Goal: Task Accomplishment & Management: Manage account settings

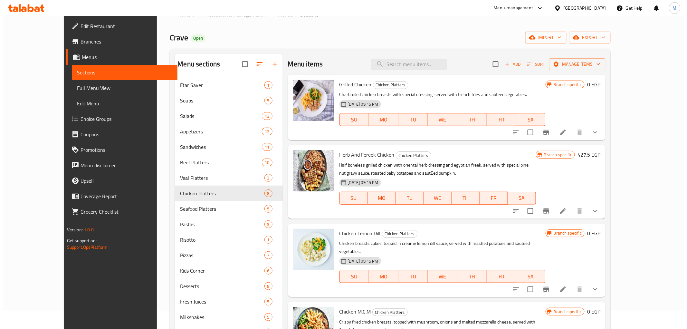
scroll to position [18, 0]
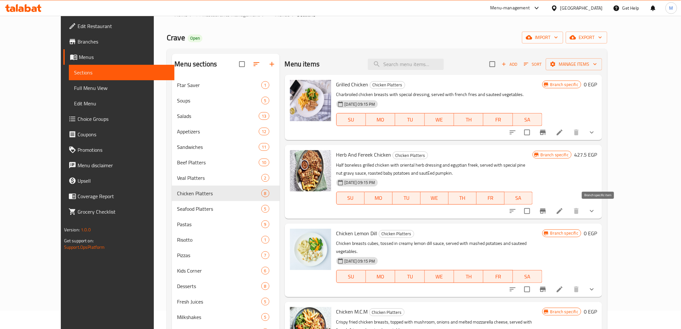
click at [546, 211] on icon "Branch-specific-item" at bounding box center [543, 210] width 6 height 5
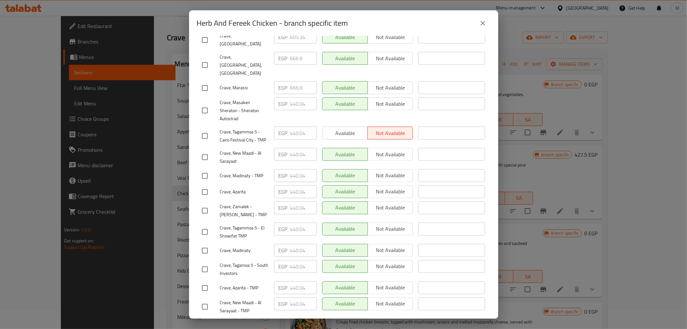
scroll to position [158, 0]
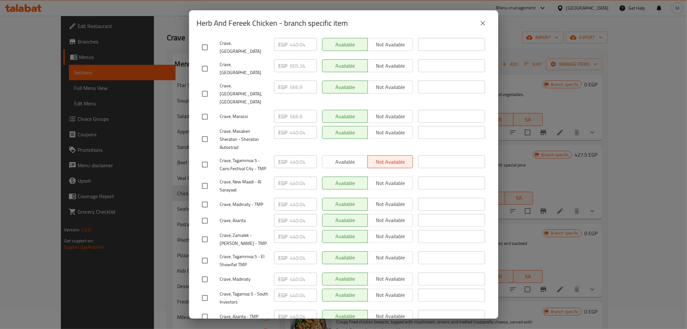
click at [201, 110] on input "checkbox" at bounding box center [205, 117] width 14 height 14
checkbox input "true"
click at [203, 87] on input "checkbox" at bounding box center [205, 94] width 14 height 14
checkbox input "true"
click at [295, 80] on input "666.9" at bounding box center [303, 86] width 27 height 13
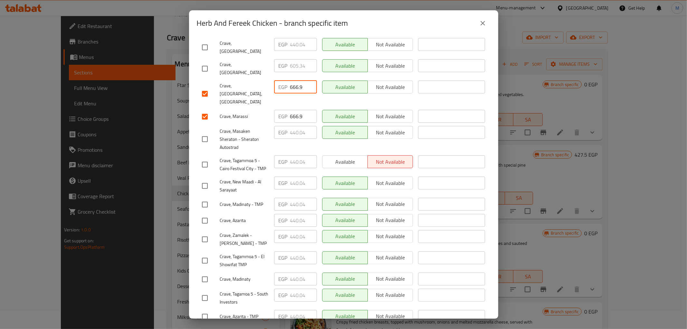
click at [295, 80] on input "666.9" at bounding box center [303, 86] width 27 height 13
paste input "0"
type input "666.90"
click at [292, 110] on input "666.9" at bounding box center [303, 116] width 27 height 13
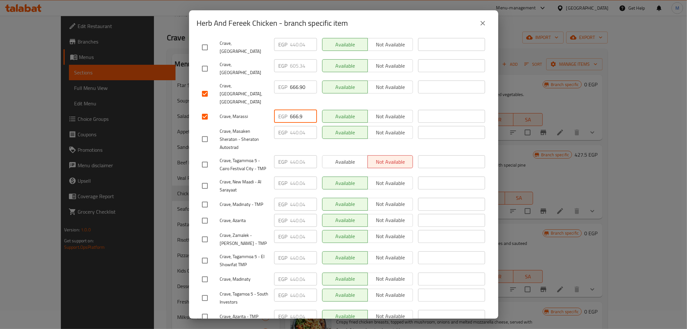
click at [292, 110] on input "666.9" at bounding box center [303, 116] width 27 height 13
paste input "0"
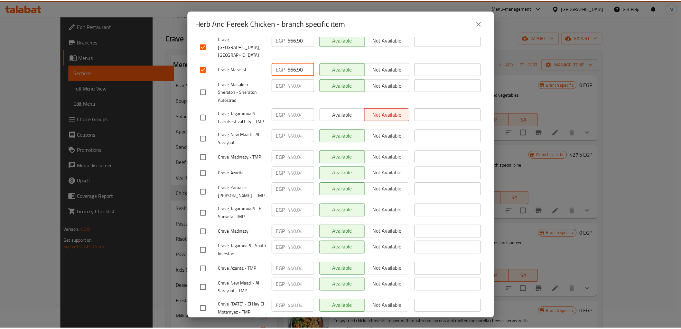
scroll to position [301, 0]
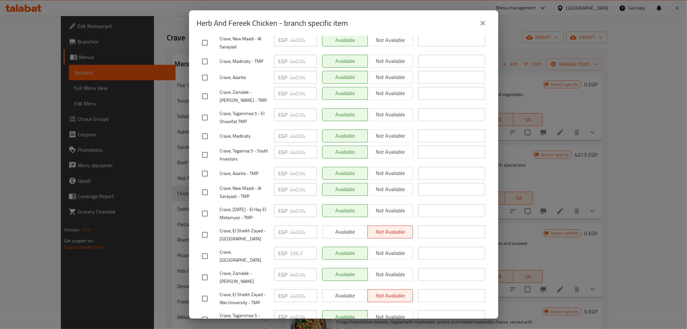
type input "666.90"
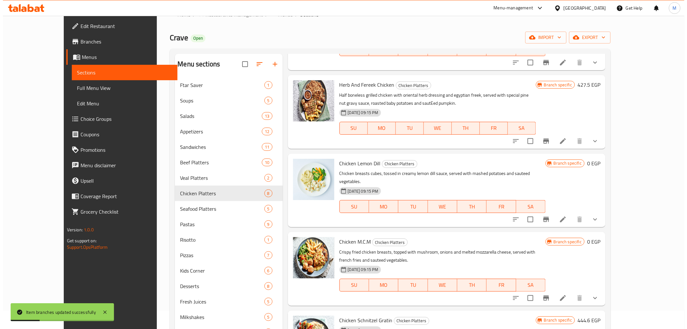
scroll to position [71, 0]
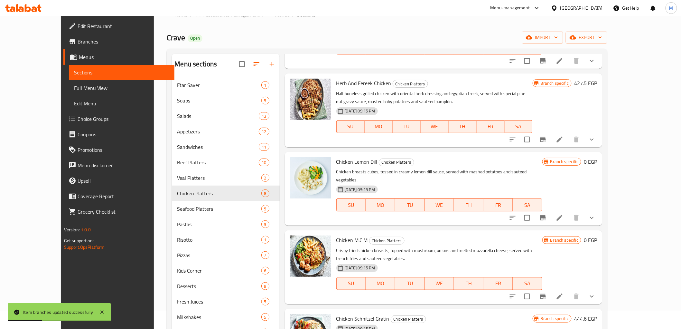
click at [547, 214] on icon "Branch-specific-item" at bounding box center [543, 218] width 8 height 8
click at [596, 214] on icon "show more" at bounding box center [592, 218] width 8 height 8
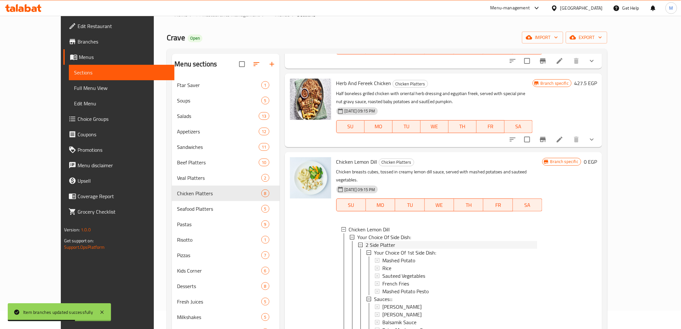
click at [366, 241] on span "2 Side Platter" at bounding box center [381, 245] width 30 height 8
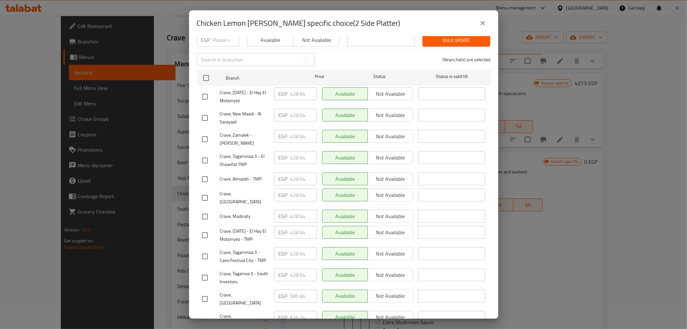
scroll to position [301, 0]
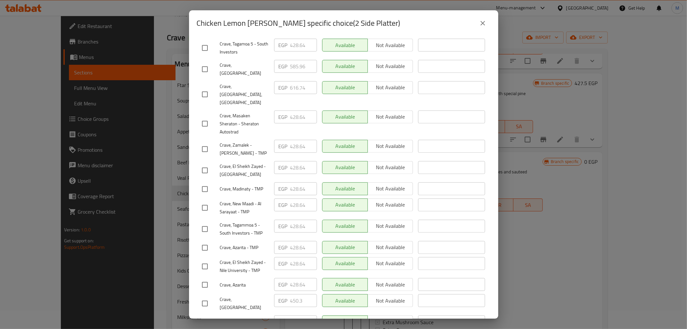
click at [205, 315] on input "checkbox" at bounding box center [205, 322] width 14 height 14
checkbox input "true"
click at [203, 88] on input "checkbox" at bounding box center [205, 95] width 14 height 14
checkbox input "true"
click at [290, 81] on input "616.74" at bounding box center [303, 87] width 27 height 13
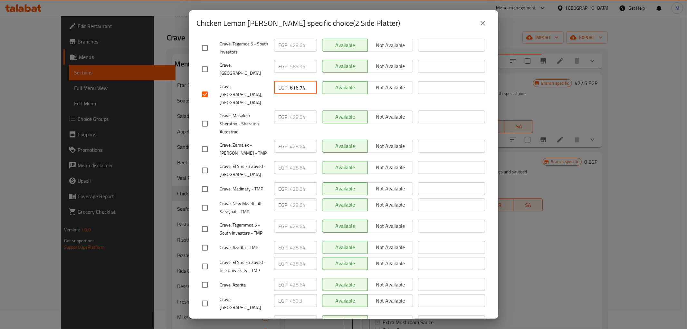
click at [290, 81] on input "616.74" at bounding box center [303, 87] width 27 height 13
paste input "47.52"
type input "647.52"
click at [293, 315] on input "616.74" at bounding box center [303, 321] width 27 height 13
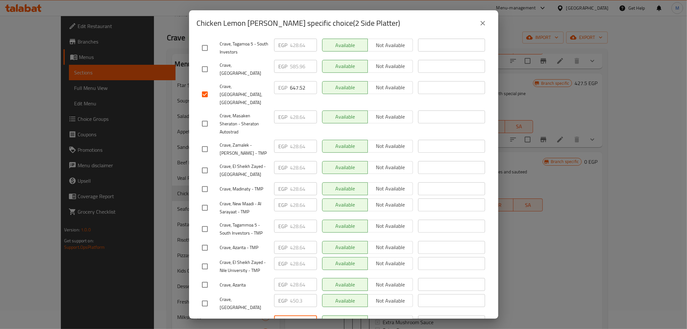
click at [293, 315] on input "616.74" at bounding box center [303, 321] width 27 height 13
paste input "47.52"
type input "647.52"
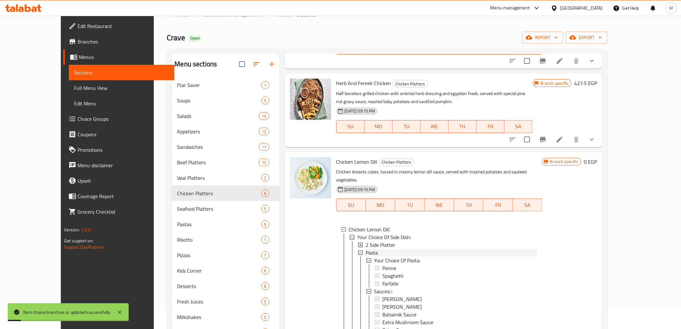
click at [366, 248] on span "Pasta" at bounding box center [372, 252] width 12 height 8
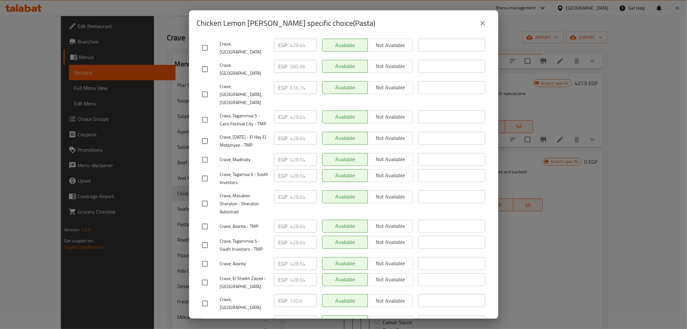
click at [206, 315] on input "checkbox" at bounding box center [205, 322] width 14 height 14
checkbox input "true"
click at [205, 88] on input "checkbox" at bounding box center [205, 95] width 14 height 14
checkbox input "true"
click at [301, 81] on input "616.74" at bounding box center [303, 87] width 27 height 13
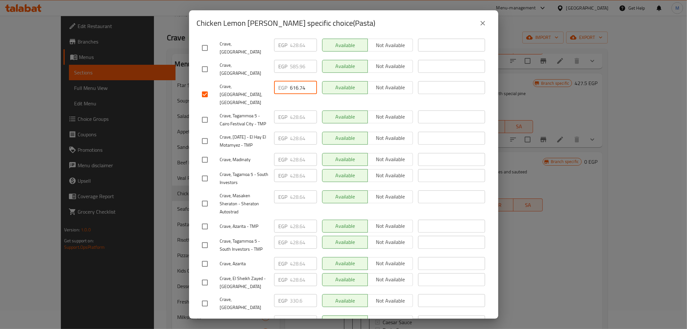
click at [301, 81] on input "616.74" at bounding box center [303, 87] width 27 height 13
paste input "47.52"
type input "647.52"
click at [295, 315] on input "616.74" at bounding box center [303, 321] width 27 height 13
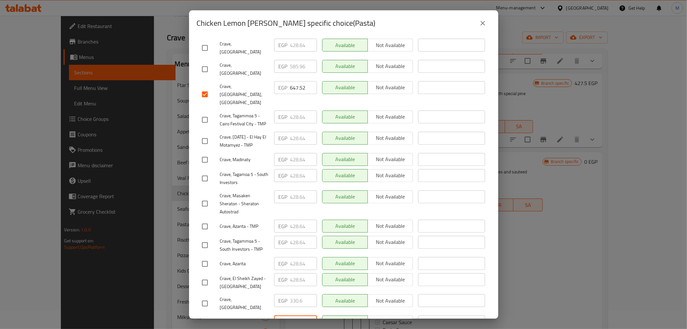
click at [295, 315] on input "616.74" at bounding box center [303, 321] width 27 height 13
paste input "47.52"
type input "647.52"
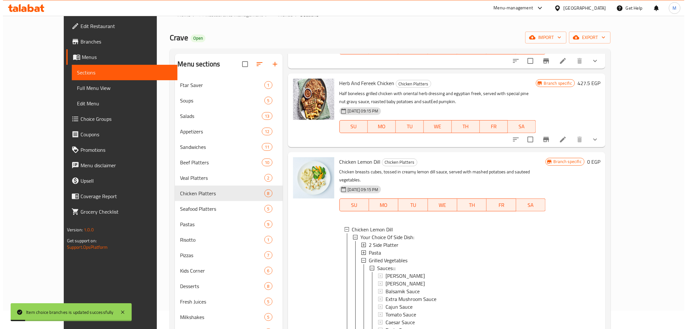
scroll to position [1, 0]
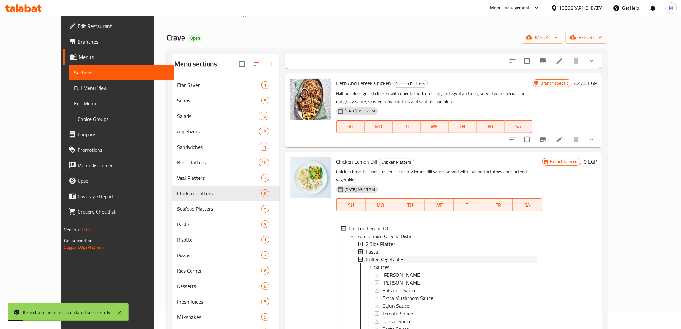
click at [388, 255] on span "Grilled Vegetables" at bounding box center [385, 259] width 39 height 8
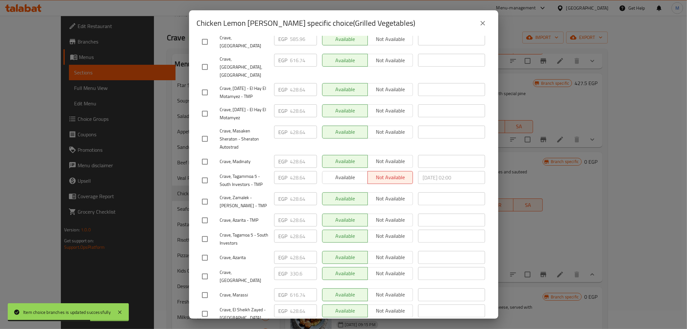
scroll to position [301, 0]
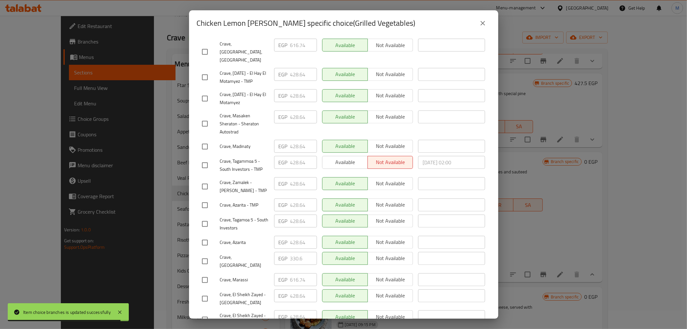
click at [202, 273] on input "checkbox" at bounding box center [205, 280] width 14 height 14
checkbox input "true"
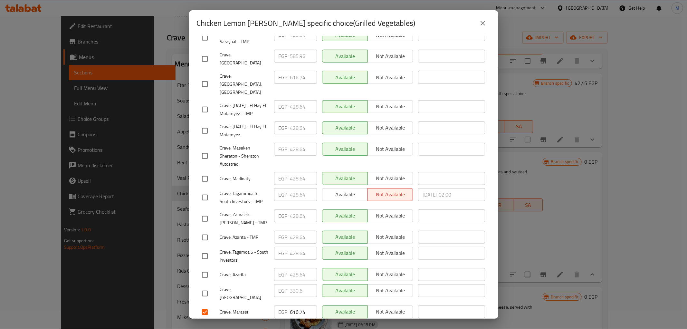
scroll to position [229, 0]
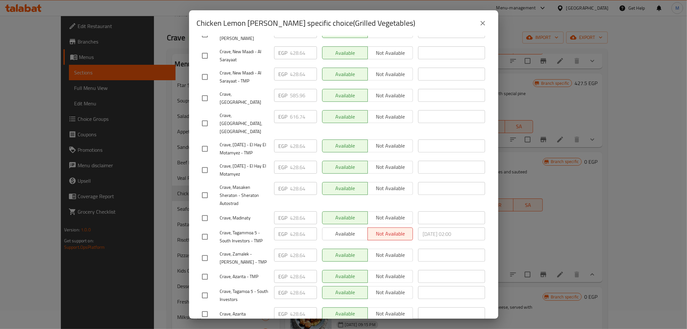
click at [203, 117] on input "checkbox" at bounding box center [205, 124] width 14 height 14
checkbox input "true"
click at [294, 110] on input "616.74" at bounding box center [303, 116] width 27 height 13
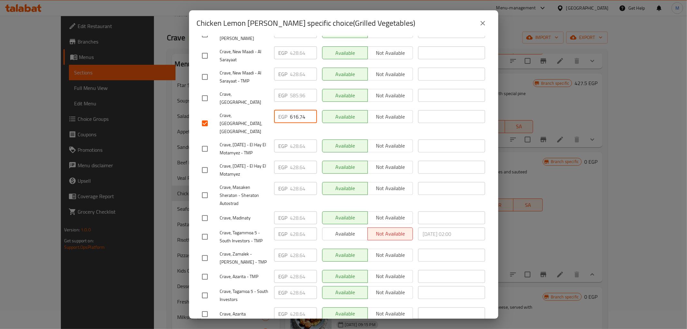
paste input "47.52"
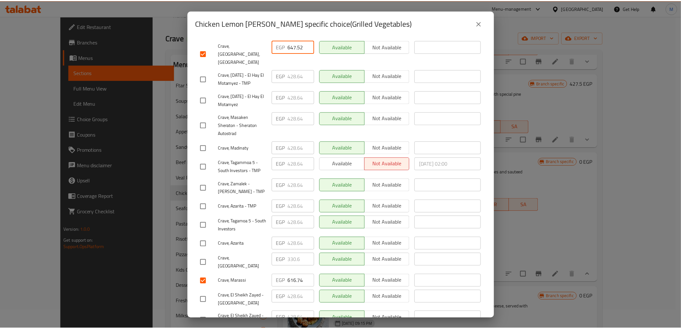
scroll to position [301, 0]
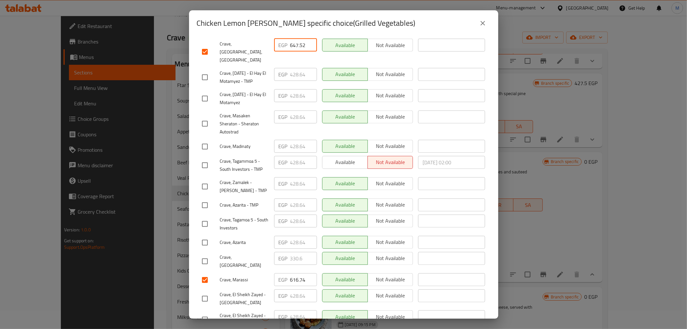
type input "647.52"
click at [291, 273] on input "616.74" at bounding box center [303, 279] width 27 height 13
paste input "47.52"
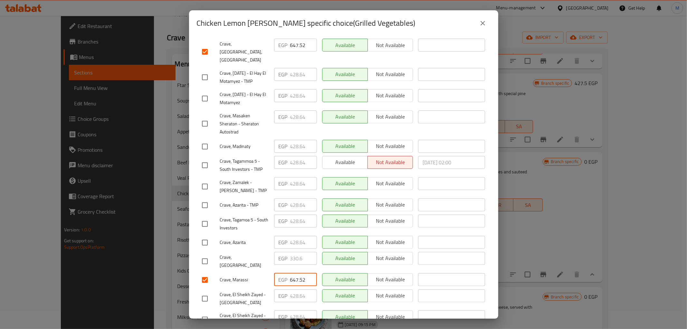
type input "647.52"
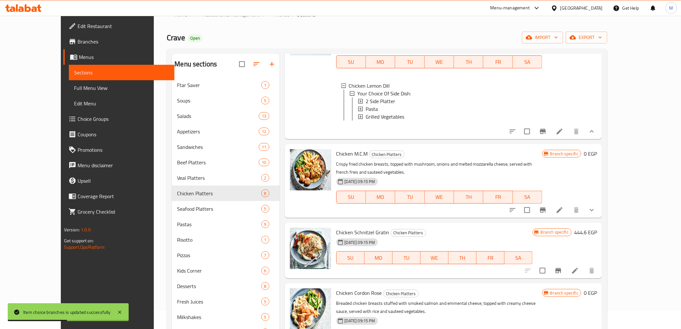
scroll to position [250, 0]
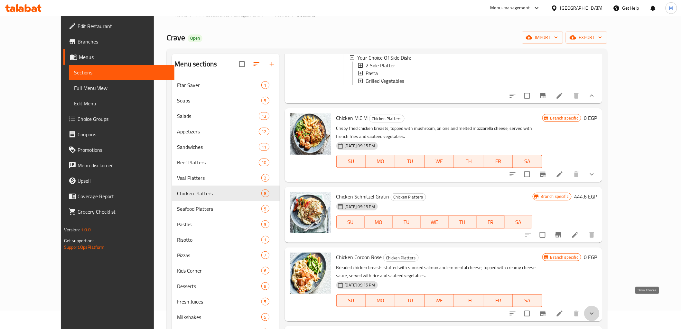
click at [596, 309] on icon "show more" at bounding box center [592, 313] width 8 height 8
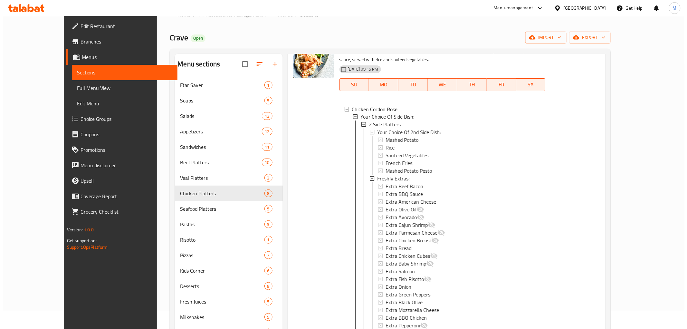
scroll to position [498, 0]
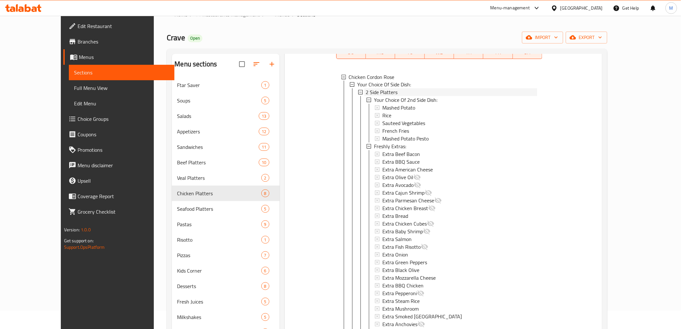
click at [374, 89] on span "2 Side Platters" at bounding box center [382, 93] width 32 height 8
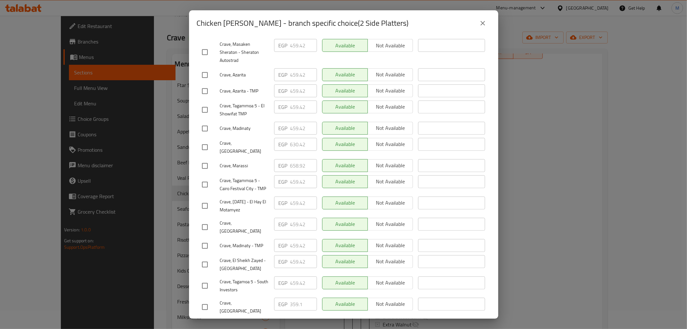
scroll to position [301, 0]
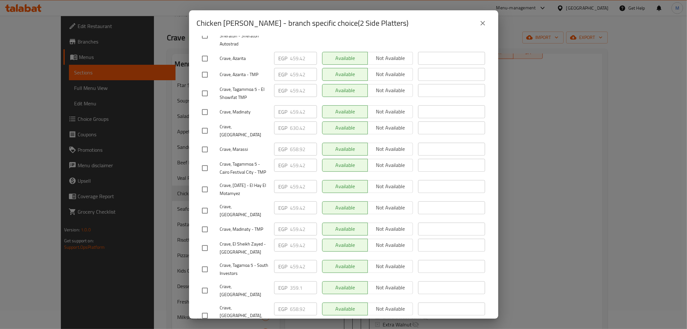
click at [206, 309] on input "checkbox" at bounding box center [205, 316] width 14 height 14
checkbox input "true"
click at [205, 143] on input "checkbox" at bounding box center [205, 150] width 14 height 14
checkbox input "true"
click at [293, 143] on input "658.92" at bounding box center [303, 149] width 27 height 13
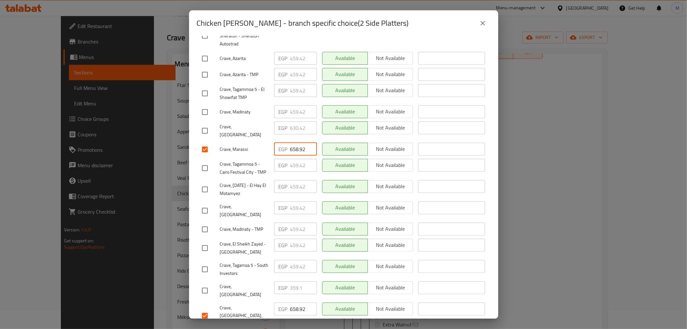
click at [293, 143] on input "658.92" at bounding box center [303, 149] width 27 height 13
paste input "91.98"
type input "691.98"
click at [298, 302] on input "658.92" at bounding box center [303, 308] width 27 height 13
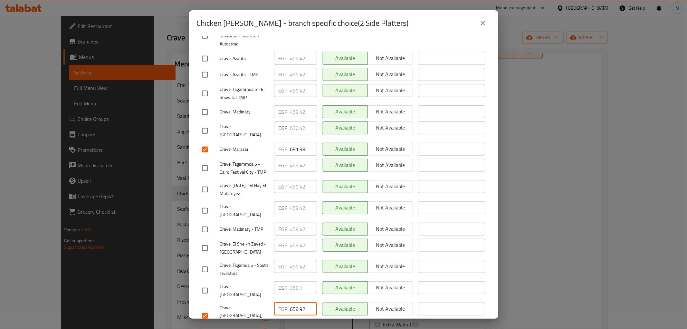
click at [298, 302] on input "658.92" at bounding box center [303, 308] width 27 height 13
paste input "91.98"
type input "691.98"
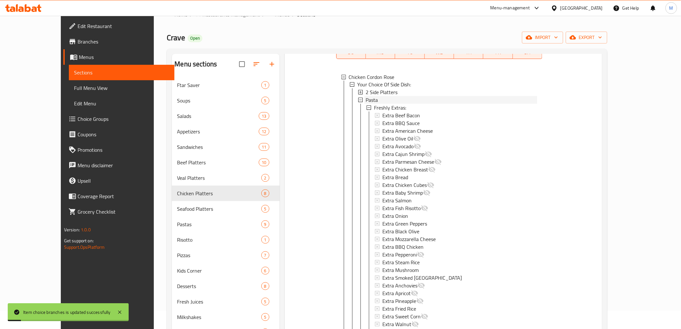
click at [366, 96] on div "Pasta" at bounding box center [452, 100] width 172 height 8
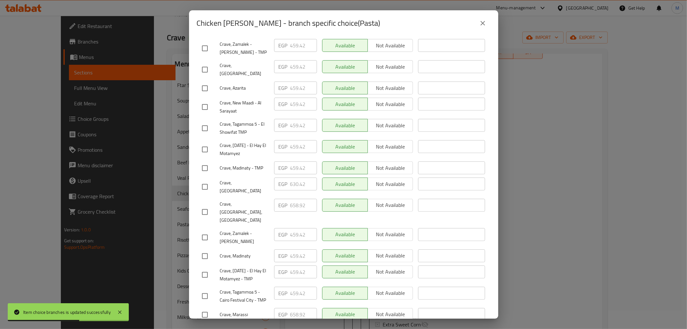
scroll to position [179, 0]
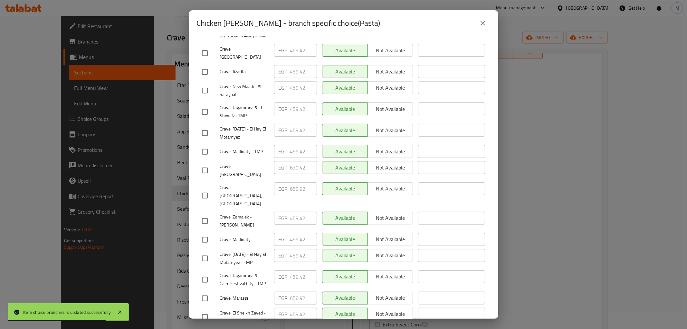
click at [202, 189] on input "checkbox" at bounding box center [205, 196] width 14 height 14
checkbox input "true"
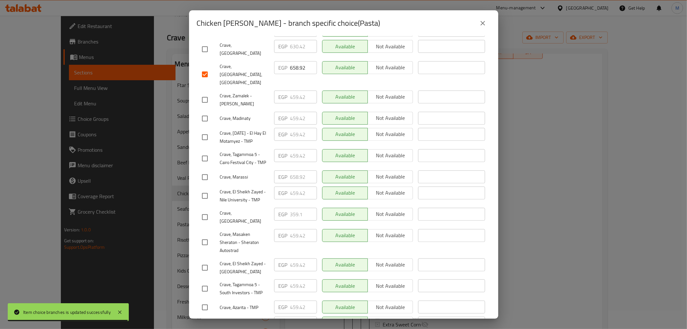
scroll to position [301, 0]
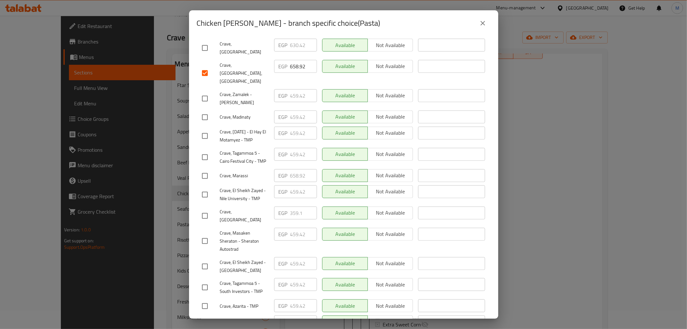
click at [207, 169] on input "checkbox" at bounding box center [205, 176] width 14 height 14
checkbox input "true"
click at [292, 169] on input "658.92" at bounding box center [303, 175] width 27 height 13
paste input "91.98"
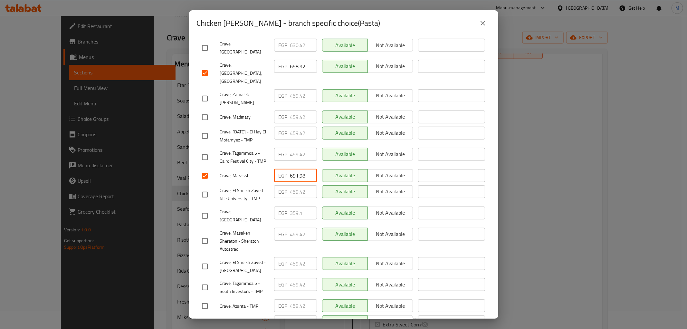
type input "691.98"
click at [294, 60] on input "658.92" at bounding box center [303, 66] width 27 height 13
paste input "91.98"
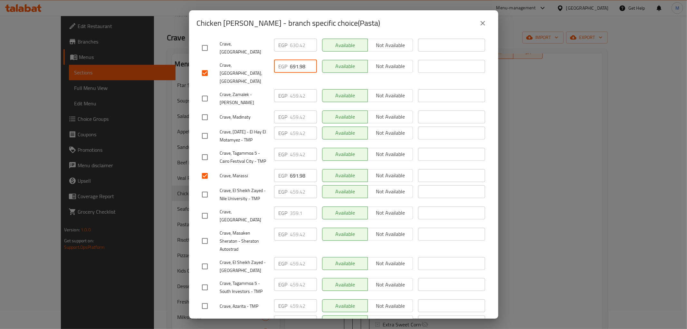
type input "691.98"
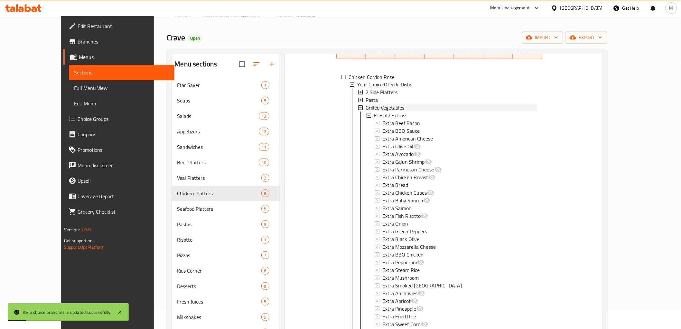
click at [385, 104] on span "Grilled Vegetables" at bounding box center [385, 108] width 39 height 8
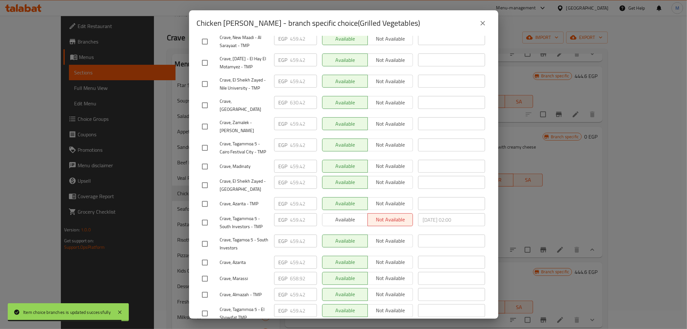
scroll to position [250, 0]
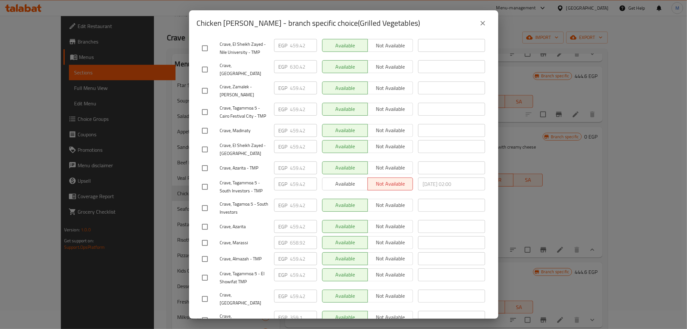
click at [201, 236] on input "checkbox" at bounding box center [205, 243] width 14 height 14
checkbox input "true"
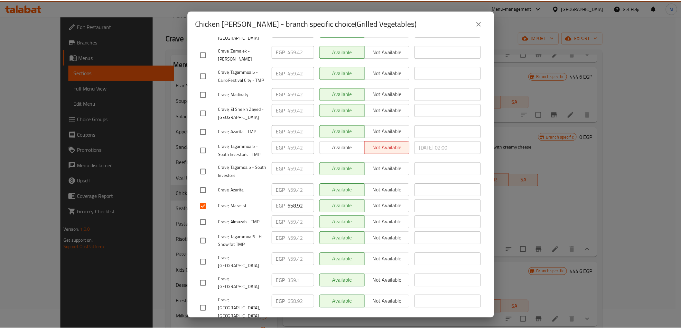
scroll to position [301, 0]
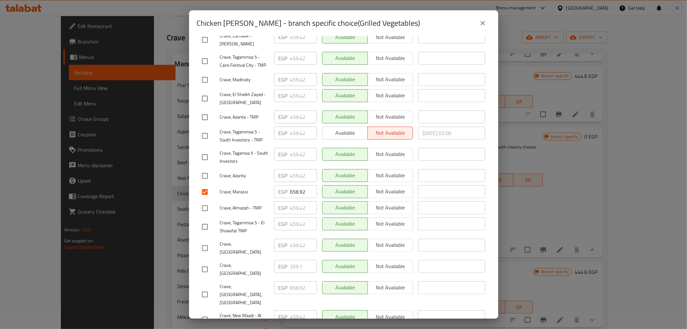
click at [207, 287] on input "checkbox" at bounding box center [205, 294] width 14 height 14
checkbox input "true"
click at [295, 281] on input "658.92" at bounding box center [303, 287] width 27 height 13
paste input "91.98"
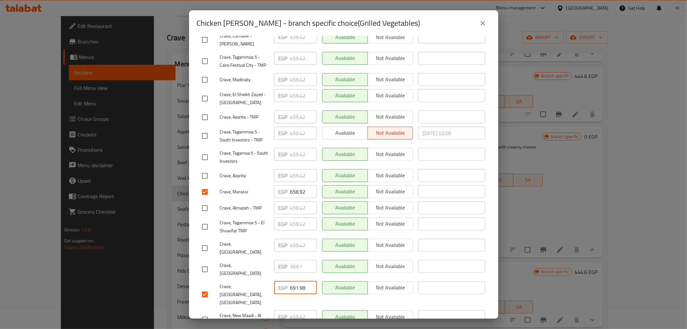
type input "691.98"
click at [292, 185] on input "658.92" at bounding box center [303, 191] width 27 height 13
paste input "91.98"
type input "691.98"
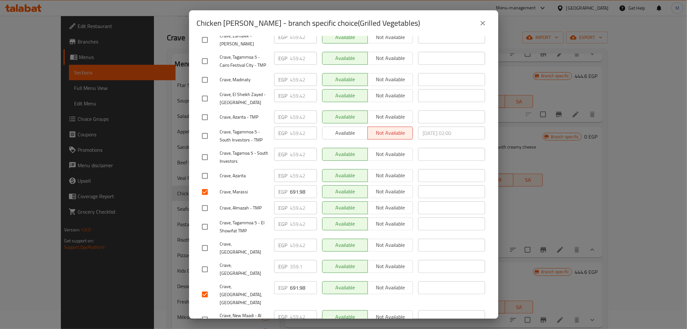
click at [265, 188] on span "Crave, Marassi" at bounding box center [244, 192] width 49 height 8
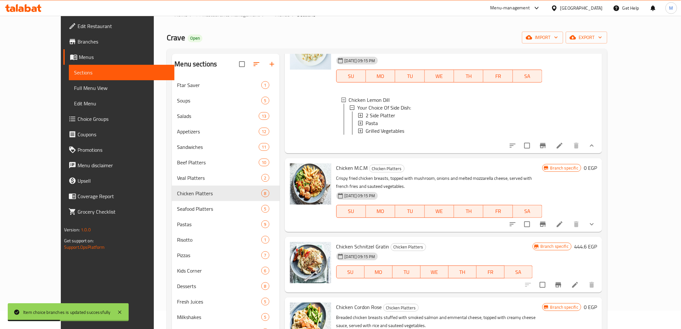
scroll to position [192, 0]
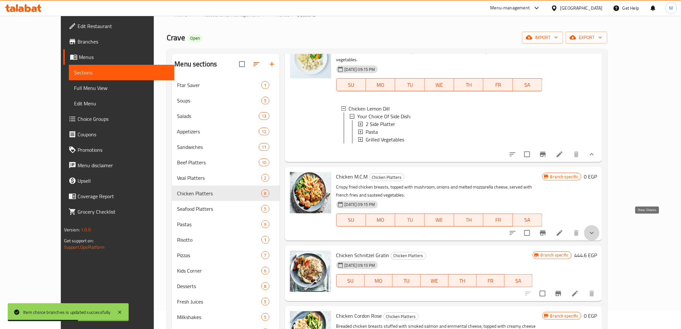
click at [596, 229] on icon "show more" at bounding box center [592, 233] width 8 height 8
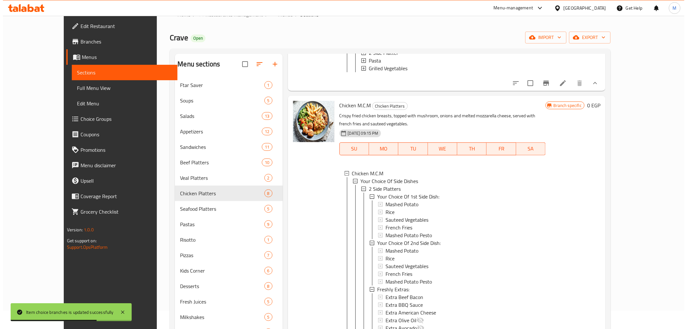
scroll to position [263, 0]
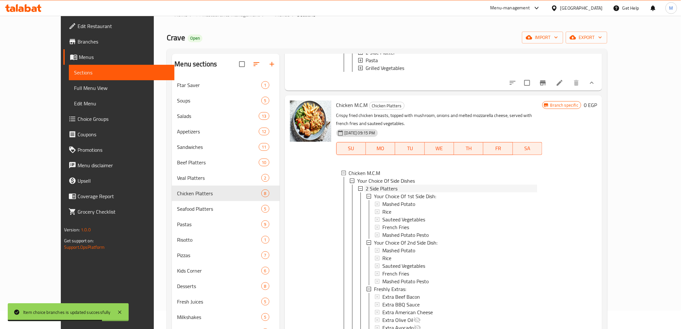
click at [366, 184] on span "2 Side Platters" at bounding box center [382, 188] width 32 height 8
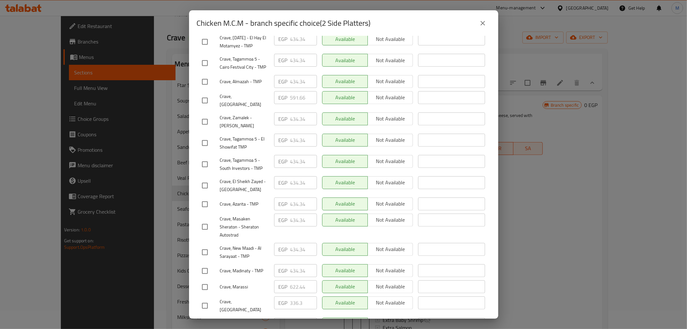
scroll to position [301, 0]
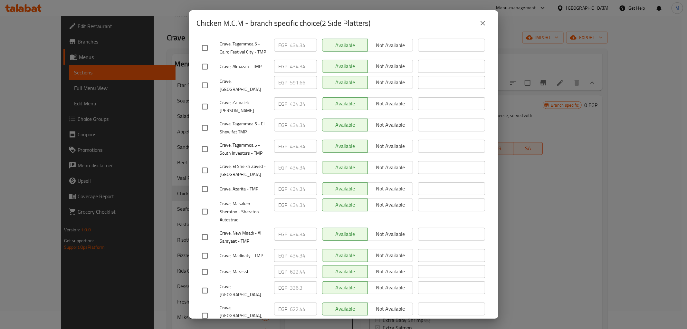
click at [205, 309] on input "checkbox" at bounding box center [205, 316] width 14 height 14
checkbox input "true"
click at [205, 265] on input "checkbox" at bounding box center [205, 272] width 14 height 14
checkbox input "true"
click at [301, 265] on input "622.44" at bounding box center [303, 271] width 27 height 13
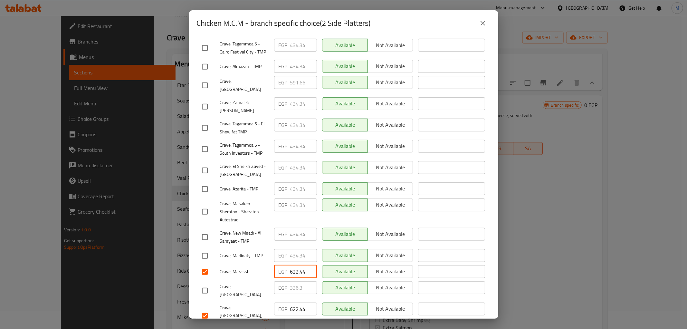
click at [301, 265] on input "622.44" at bounding box center [303, 271] width 27 height 13
paste input "55.50"
type input "655.50"
click at [294, 302] on input "622.44" at bounding box center [303, 308] width 27 height 13
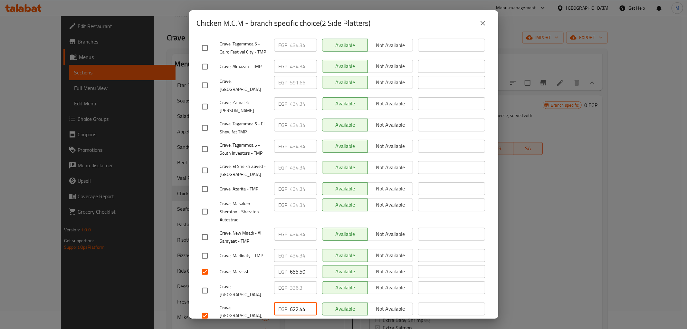
paste input "55.50"
type input "655.50"
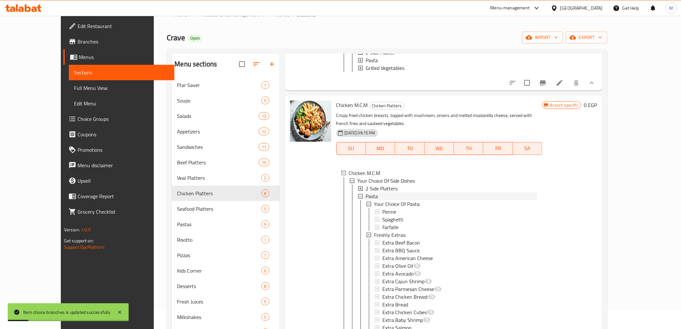
click at [366, 192] on span "Pasta" at bounding box center [372, 196] width 12 height 8
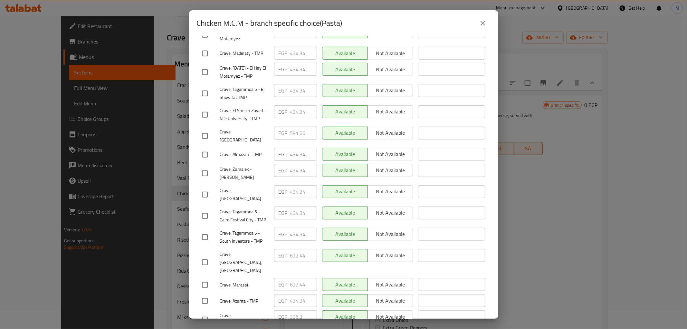
click at [203, 278] on input "checkbox" at bounding box center [205, 285] width 14 height 14
checkbox input "true"
click at [207, 255] on input "checkbox" at bounding box center [205, 262] width 14 height 14
checkbox input "true"
click at [295, 249] on input "622.44" at bounding box center [303, 255] width 27 height 13
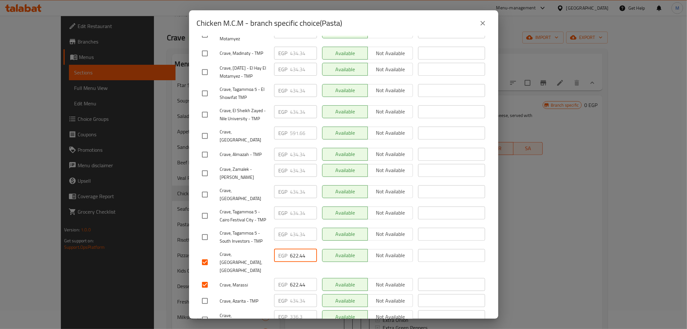
click at [295, 249] on input "622.44" at bounding box center [303, 255] width 27 height 13
paste input "55.50"
type input "655.50"
click at [293, 278] on input "622.44" at bounding box center [303, 284] width 27 height 13
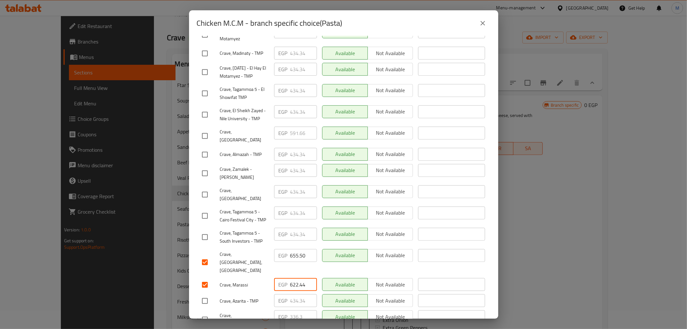
click at [293, 278] on input "622.44" at bounding box center [303, 284] width 27 height 13
paste input "55.50"
type input "655.50"
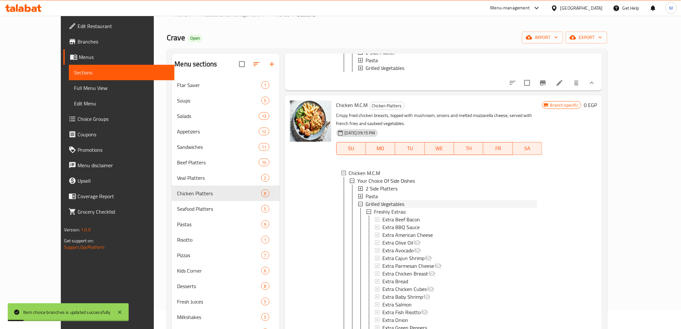
click at [371, 200] on span "Grilled Vegetables" at bounding box center [385, 204] width 39 height 8
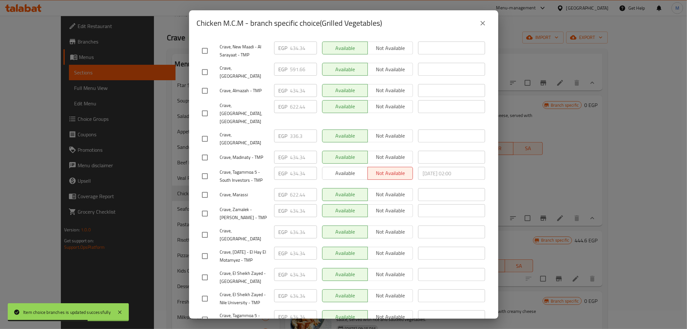
click at [205, 188] on input "checkbox" at bounding box center [205, 195] width 14 height 14
checkbox input "true"
click at [204, 107] on input "checkbox" at bounding box center [205, 114] width 14 height 14
checkbox input "true"
click at [287, 98] on div "EGP 622.44 ​" at bounding box center [295, 114] width 48 height 32
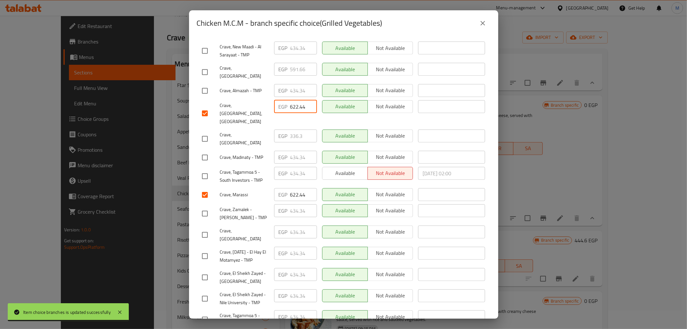
click at [293, 100] on input "622.44" at bounding box center [303, 106] width 27 height 13
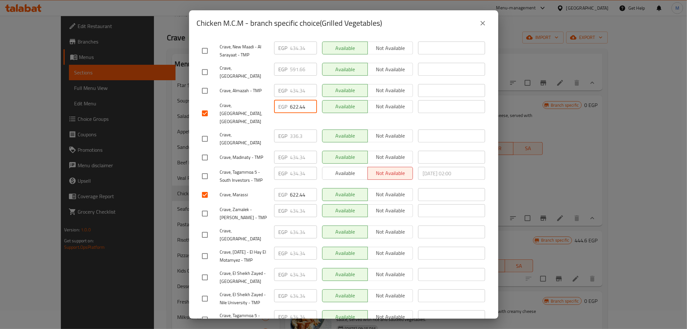
click at [293, 100] on input "622.44" at bounding box center [303, 106] width 27 height 13
paste input "55.50"
type input "655.50"
click at [292, 188] on input "622.44" at bounding box center [303, 194] width 27 height 13
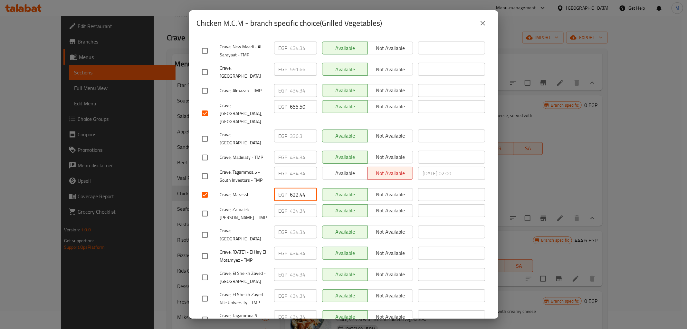
paste input "55.50"
type input "655.50"
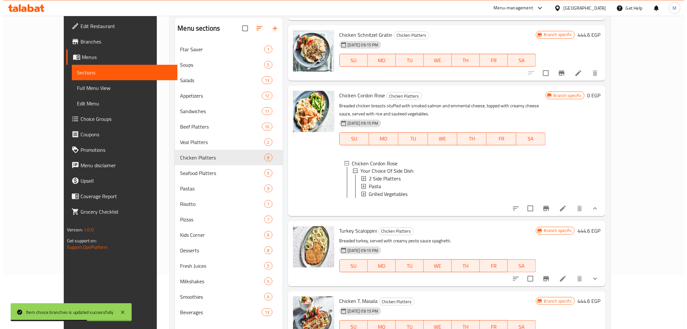
scroll to position [90, 0]
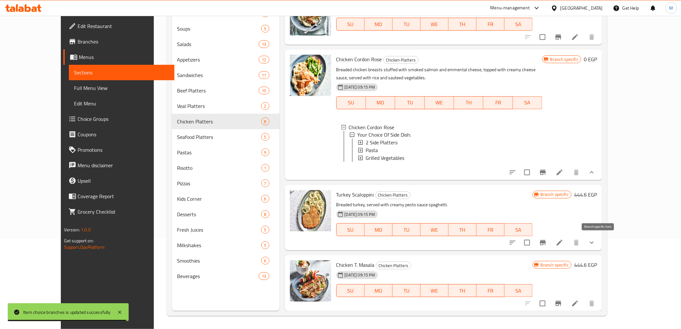
click at [547, 242] on icon "Branch-specific-item" at bounding box center [543, 242] width 8 height 8
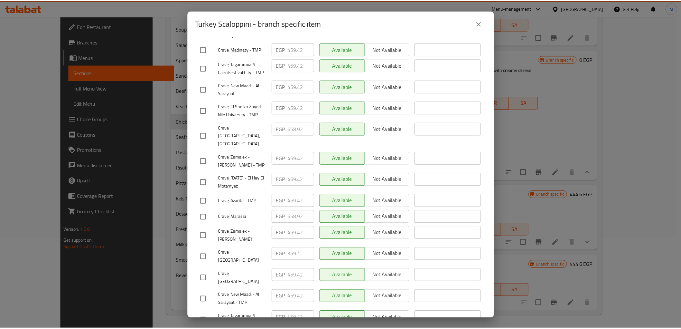
scroll to position [301, 0]
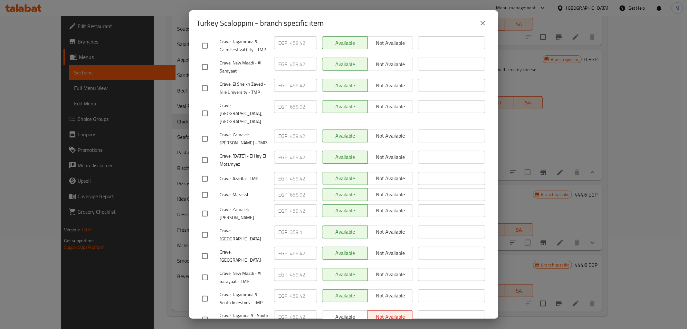
click at [203, 188] on input "checkbox" at bounding box center [205, 195] width 14 height 14
checkbox input "true"
click at [206, 107] on input "checkbox" at bounding box center [205, 114] width 14 height 14
checkbox input "true"
click at [293, 100] on input "658.92" at bounding box center [303, 106] width 27 height 13
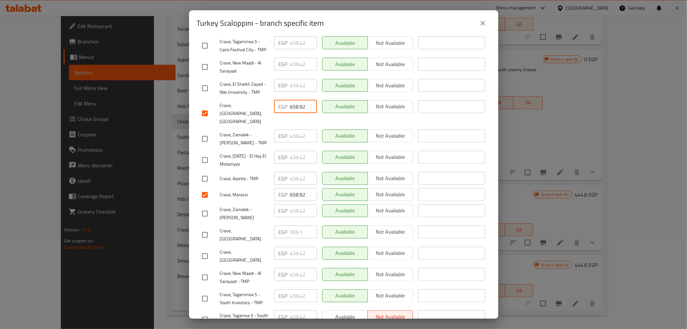
click at [293, 100] on input "658.92" at bounding box center [303, 106] width 27 height 13
paste input "91.98"
type input "691.98"
click at [295, 188] on input "658.92" at bounding box center [303, 194] width 27 height 13
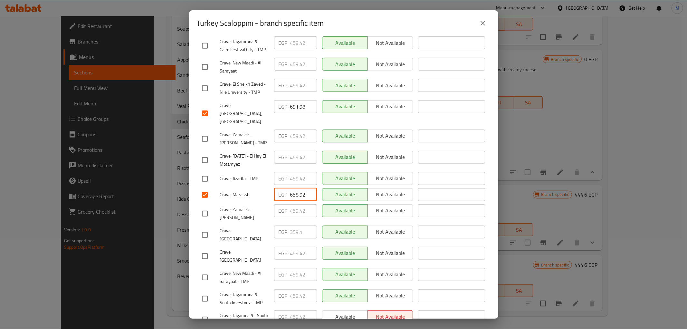
paste input "91.98"
type input "691.98"
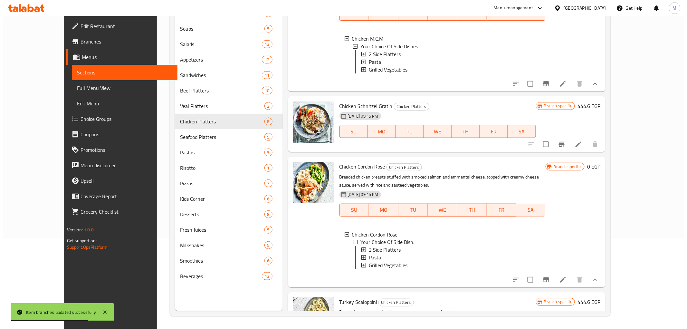
scroll to position [290, 0]
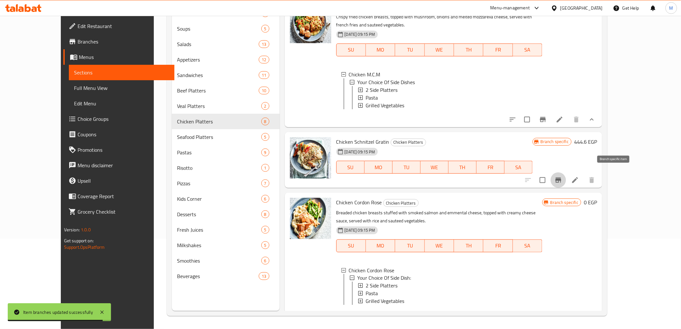
click at [561, 177] on icon "Branch-specific-item" at bounding box center [559, 179] width 6 height 5
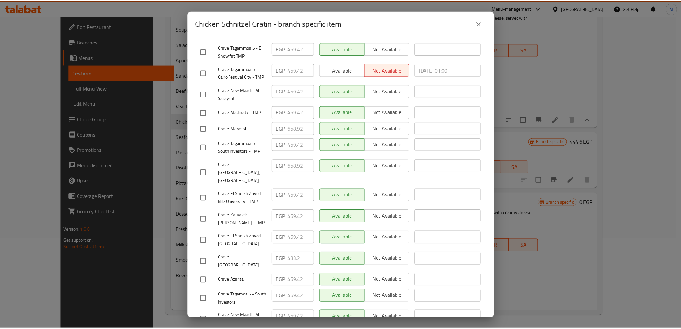
scroll to position [301, 0]
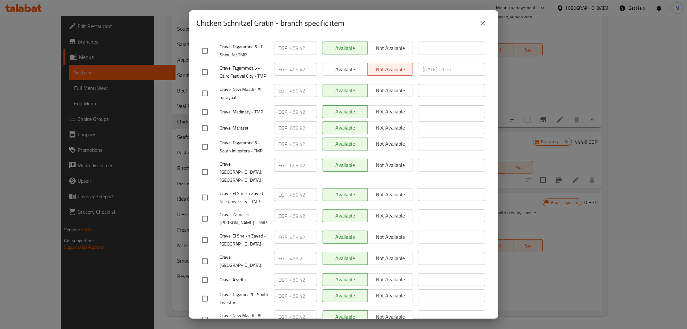
click at [205, 165] on input "checkbox" at bounding box center [205, 172] width 14 height 14
checkbox input "true"
click at [206, 121] on input "checkbox" at bounding box center [205, 128] width 14 height 14
checkbox input "true"
click at [296, 121] on input "658.92" at bounding box center [303, 127] width 27 height 13
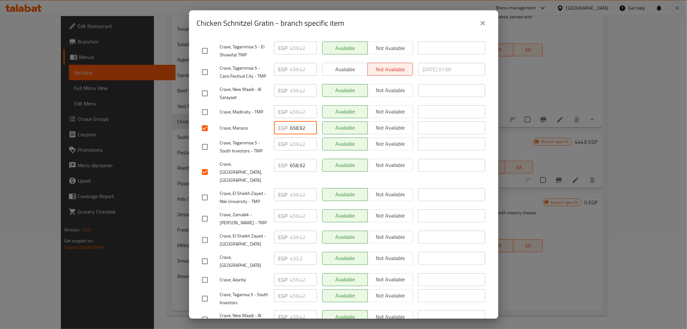
click at [296, 121] on input "658.92" at bounding box center [303, 127] width 27 height 13
paste input "91.98"
type input "691.98"
click at [294, 159] on input "658.92" at bounding box center [303, 165] width 27 height 13
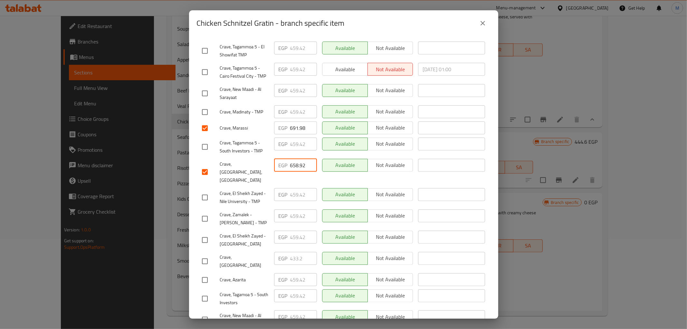
paste input "91.98"
type input "691.98"
click at [293, 304] on ul "Branch Price Status Status is valid till Crave, Mountain View EGP 630.42 ​ Avai…" at bounding box center [344, 85] width 294 height 495
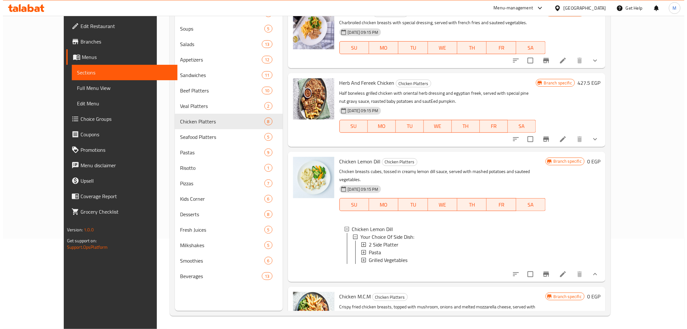
scroll to position [0, 0]
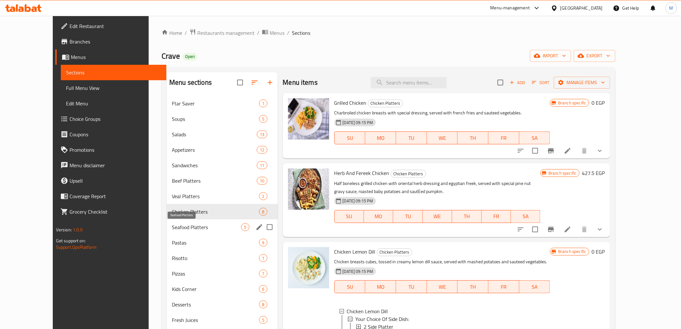
click at [172, 224] on span "Seafood Platters" at bounding box center [206, 227] width 69 height 8
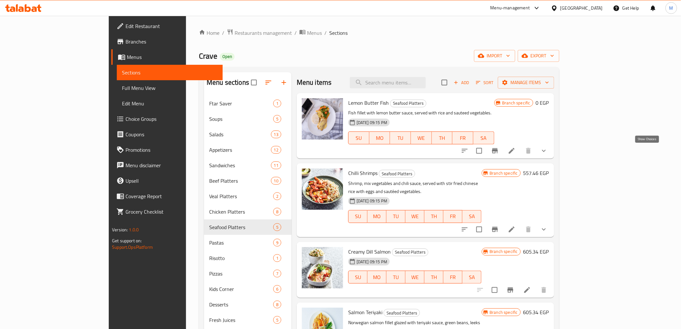
click at [548, 149] on icon "show more" at bounding box center [544, 151] width 8 height 8
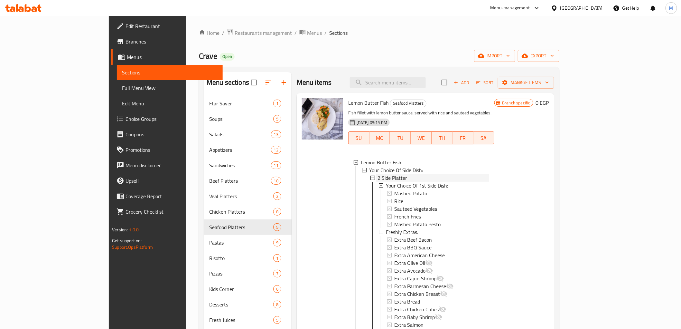
click at [378, 178] on span "2 Side Platter" at bounding box center [393, 178] width 30 height 8
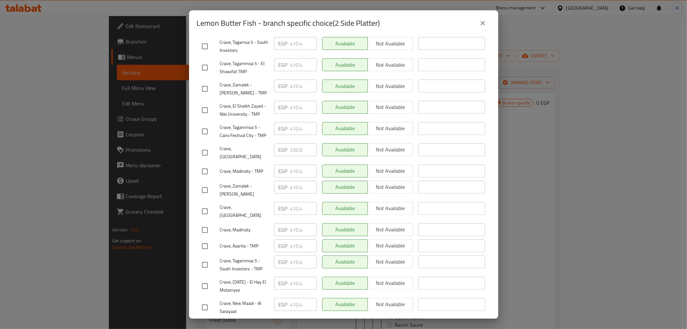
scroll to position [301, 0]
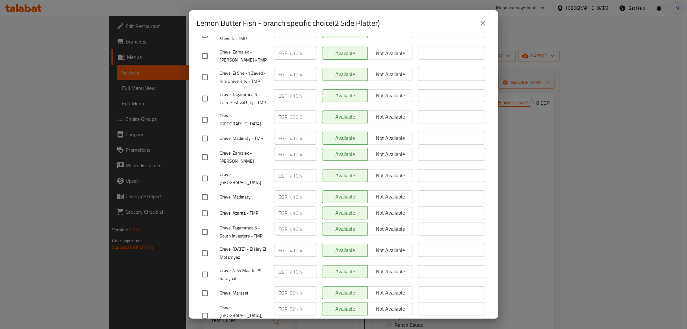
click at [205, 286] on input "checkbox" at bounding box center [205, 293] width 14 height 14
checkbox input "true"
click at [203, 309] on input "checkbox" at bounding box center [205, 316] width 14 height 14
checkbox input "true"
click at [286, 286] on div "EGP 587.1 ​" at bounding box center [295, 292] width 43 height 13
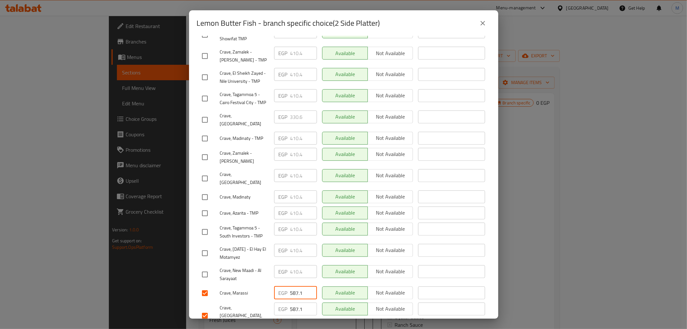
click at [286, 286] on div "EGP 587.1 ​" at bounding box center [295, 292] width 43 height 13
click at [292, 286] on input "587.1" at bounding box center [303, 292] width 27 height 13
paste input "616.74"
type input "616.74"
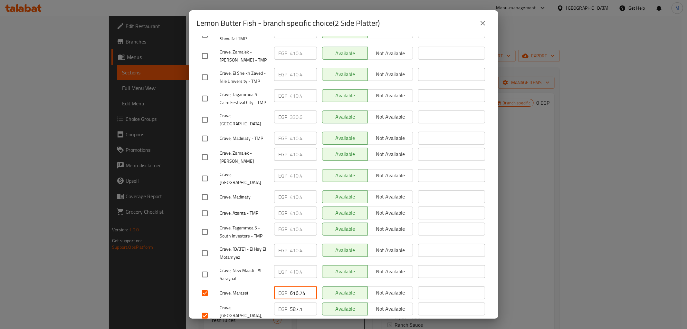
click at [295, 302] on input "587.1" at bounding box center [303, 308] width 27 height 13
paste input "616.74"
type input "616.74"
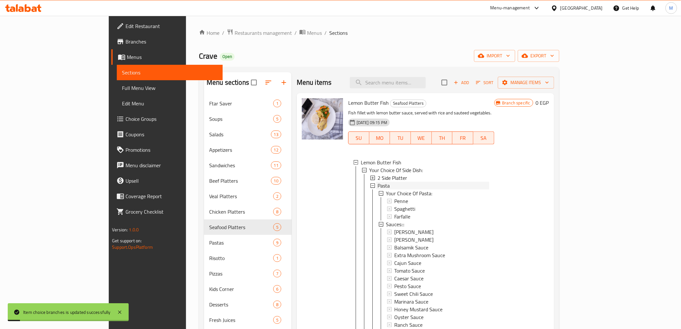
click at [378, 185] on span "Pasta" at bounding box center [384, 186] width 12 height 8
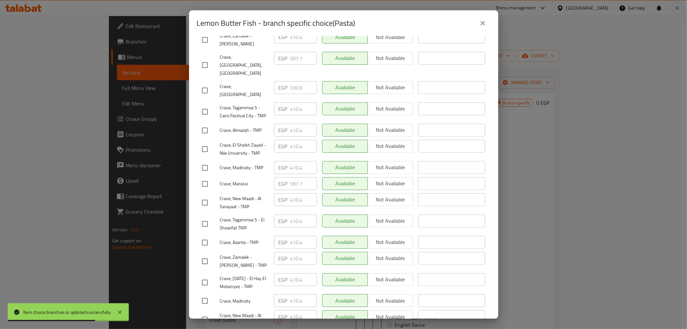
click at [204, 177] on input "checkbox" at bounding box center [205, 184] width 14 height 14
checkbox input "true"
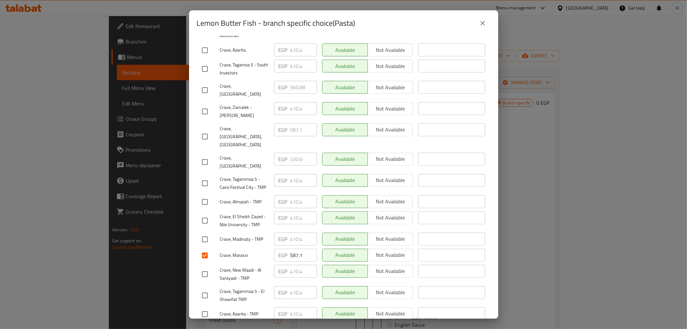
scroll to position [194, 0]
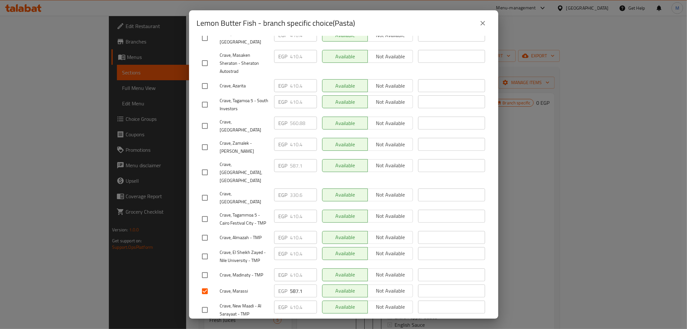
click at [205, 165] on input "checkbox" at bounding box center [205, 172] width 14 height 14
checkbox input "true"
click at [294, 159] on input "587.1" at bounding box center [303, 165] width 27 height 13
paste input "616.74"
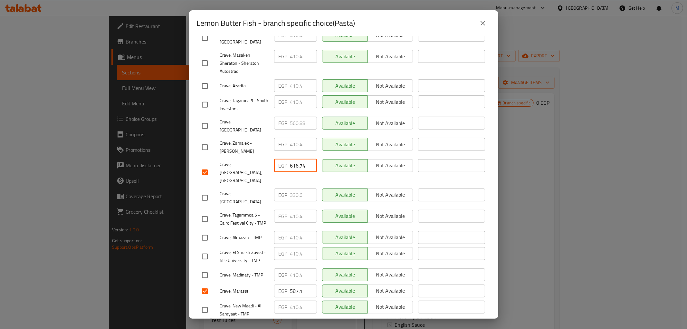
type input "616.74"
click at [294, 284] on input "587.1" at bounding box center [303, 290] width 27 height 13
paste input "616.74"
type input "616.74"
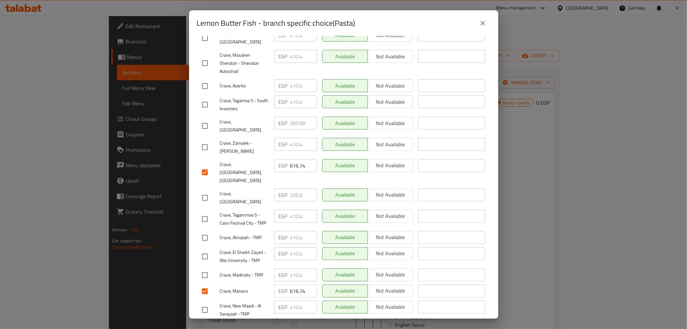
click at [262, 287] on span "Crave, Marassi" at bounding box center [244, 291] width 49 height 8
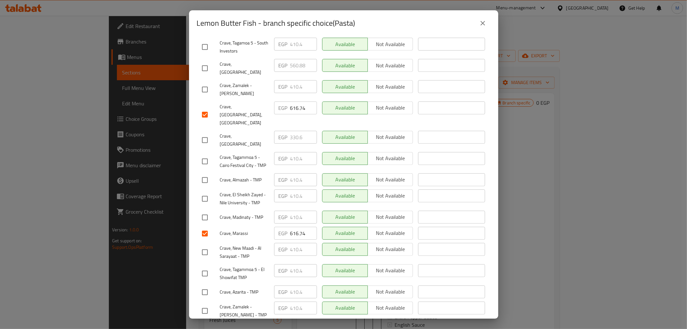
scroll to position [301, 0]
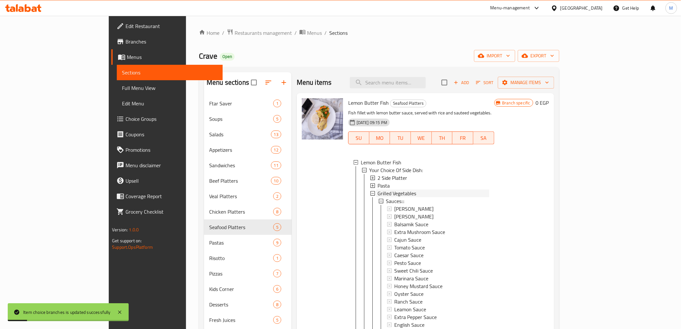
click at [378, 192] on span "Grilled Vegetables" at bounding box center [397, 193] width 39 height 8
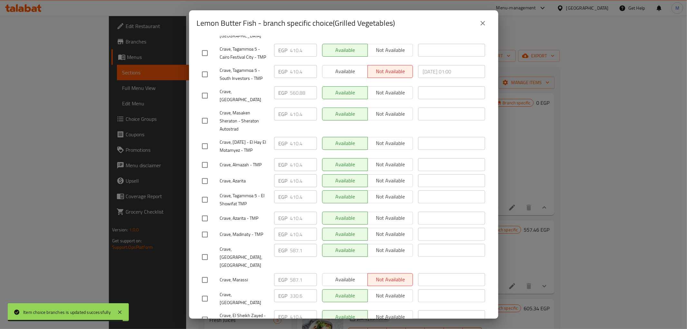
click at [202, 273] on input "checkbox" at bounding box center [205, 280] width 14 height 14
checkbox input "true"
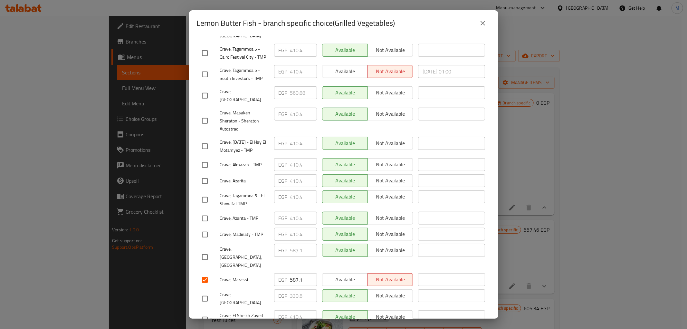
click at [202, 250] on input "checkbox" at bounding box center [205, 257] width 14 height 14
checkbox input "true"
click at [295, 244] on input "587.1" at bounding box center [303, 250] width 27 height 13
paste input "616.74"
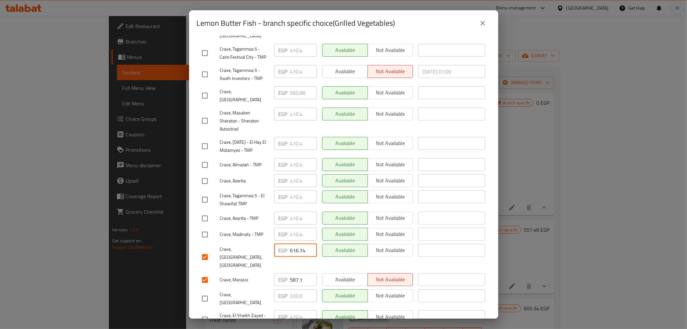
type input "616.74"
click at [292, 273] on input "587.1" at bounding box center [303, 279] width 27 height 13
paste input "616.74"
type input "616.74"
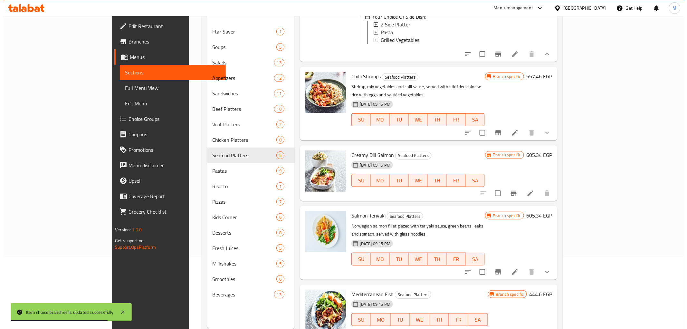
scroll to position [90, 0]
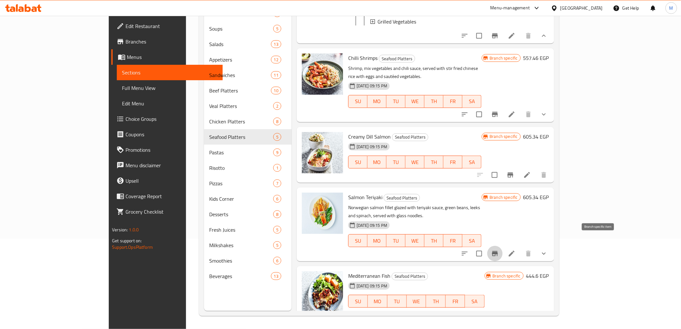
click at [499, 249] on icon "Branch-specific-item" at bounding box center [495, 253] width 8 height 8
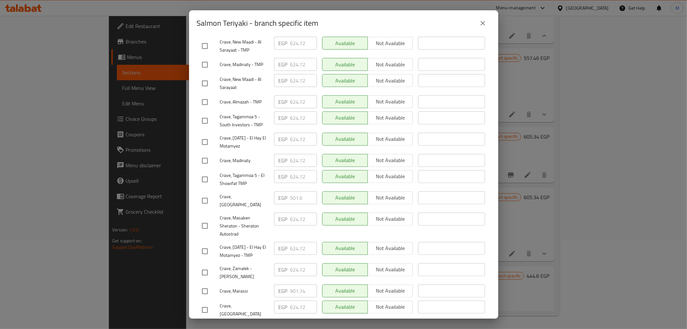
scroll to position [301, 0]
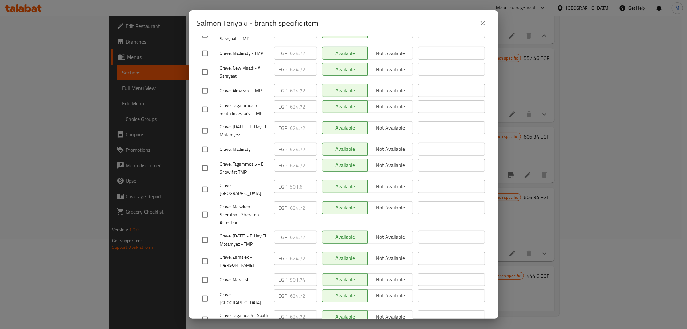
click at [205, 273] on input "checkbox" at bounding box center [205, 280] width 14 height 14
checkbox input "true"
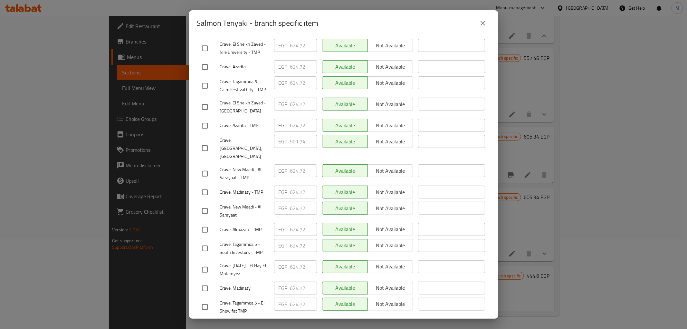
scroll to position [122, 0]
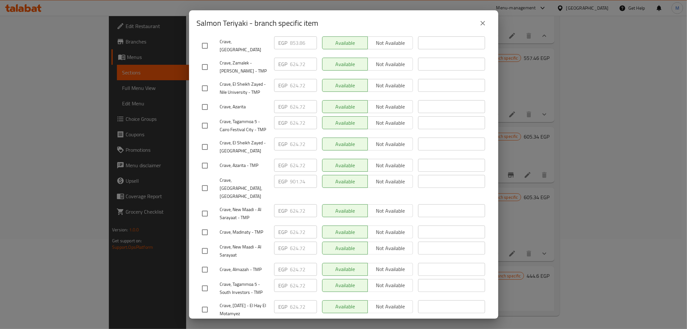
click at [203, 181] on input "checkbox" at bounding box center [205, 188] width 14 height 14
checkbox input "true"
click at [298, 175] on input "901.74" at bounding box center [303, 181] width 27 height 13
paste input "46.20"
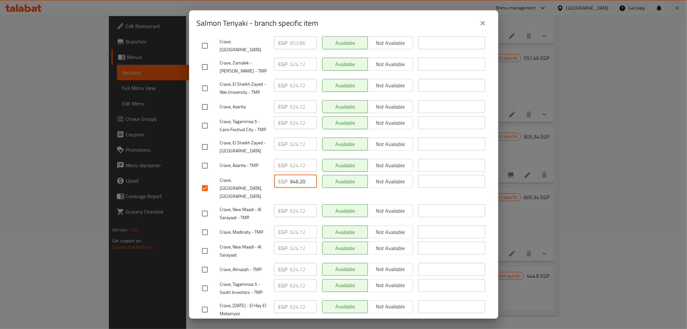
type input "946.20"
click at [265, 182] on span "Crave, [GEOGRAPHIC_DATA], [GEOGRAPHIC_DATA]" at bounding box center [244, 188] width 49 height 24
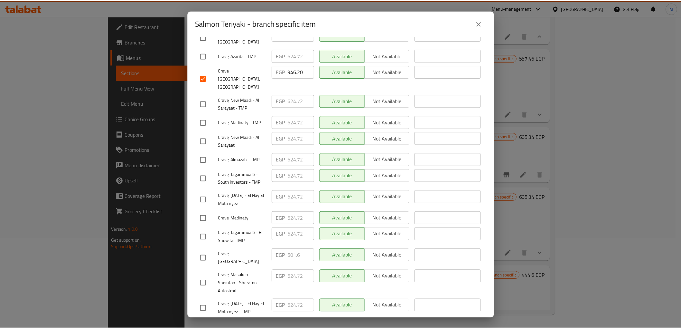
scroll to position [301, 0]
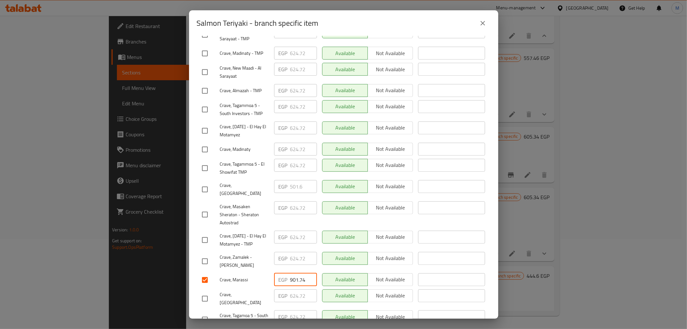
click at [303, 273] on input "901.74" at bounding box center [303, 279] width 27 height 13
click at [302, 273] on input "901.74" at bounding box center [303, 279] width 27 height 13
paste input "46.20"
type input "946.20"
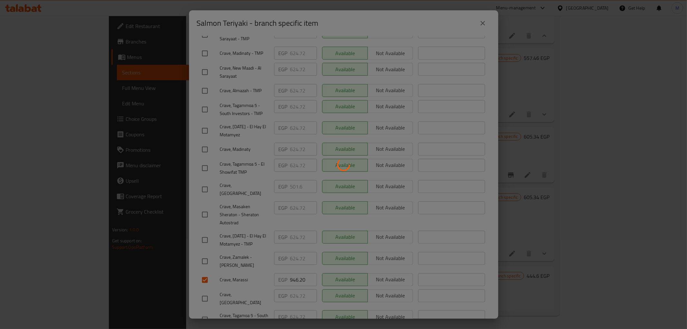
click at [332, 308] on div at bounding box center [343, 164] width 687 height 329
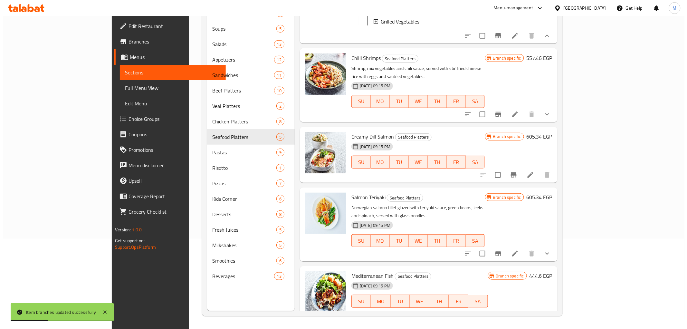
scroll to position [46, 0]
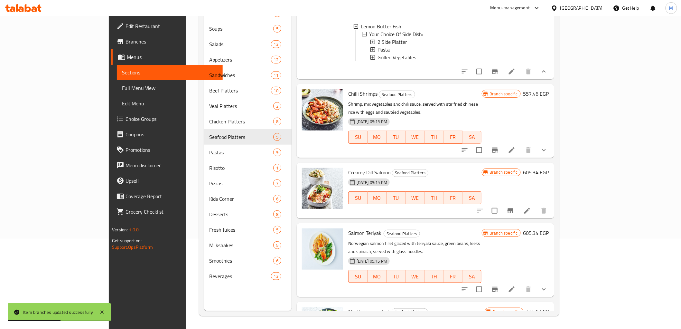
click at [513, 209] on icon "Branch-specific-item" at bounding box center [511, 210] width 6 height 5
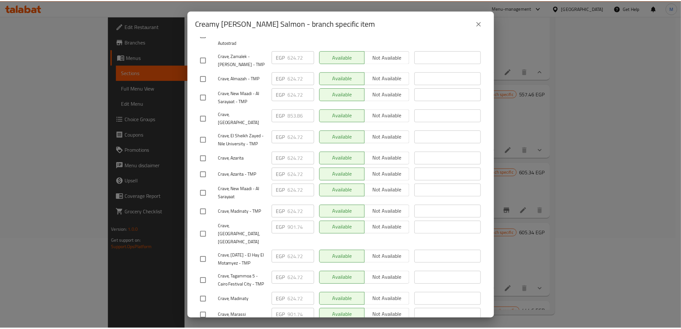
scroll to position [301, 0]
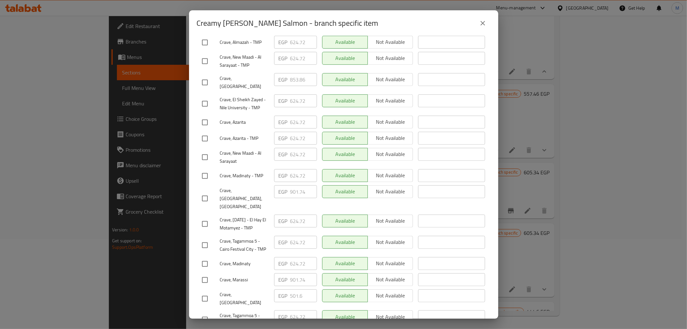
click at [205, 273] on input "checkbox" at bounding box center [205, 280] width 14 height 14
checkbox input "true"
click at [201, 192] on input "checkbox" at bounding box center [205, 199] width 14 height 14
checkbox input "true"
click at [294, 185] on input "901.74" at bounding box center [303, 191] width 27 height 13
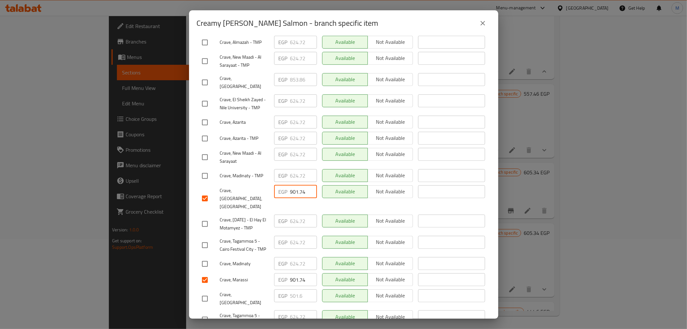
click at [294, 185] on input "901.74" at bounding box center [303, 191] width 27 height 13
paste input "46.20"
type input "946.20"
click at [291, 273] on input "901.74" at bounding box center [303, 279] width 27 height 13
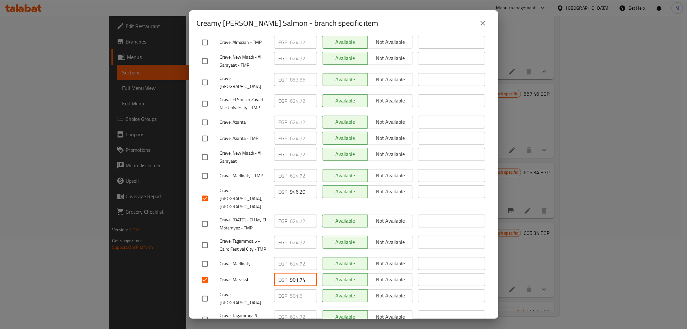
paste input "46.20"
type input "946.20"
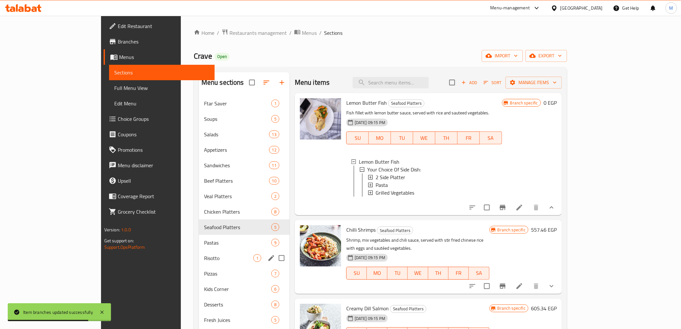
scroll to position [71, 0]
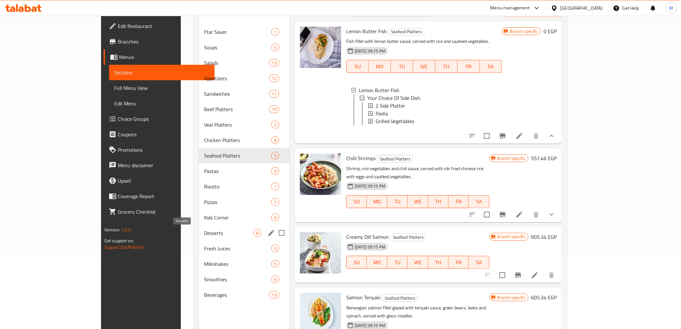
click at [204, 234] on span "Desserts" at bounding box center [228, 233] width 49 height 8
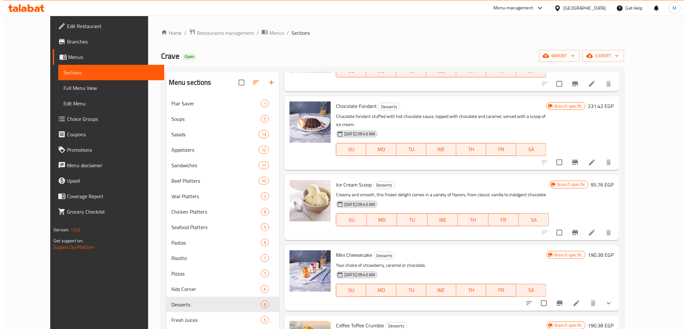
scroll to position [71, 0]
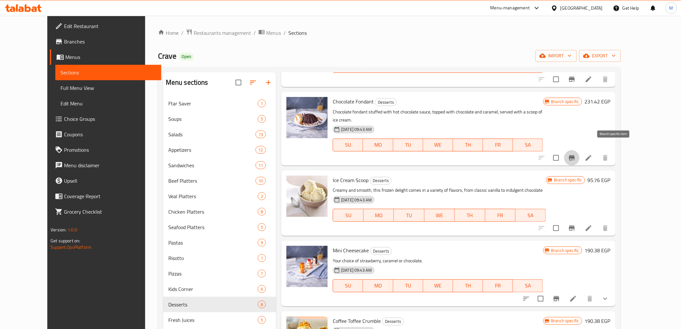
click at [576, 154] on icon "Branch-specific-item" at bounding box center [572, 158] width 8 height 8
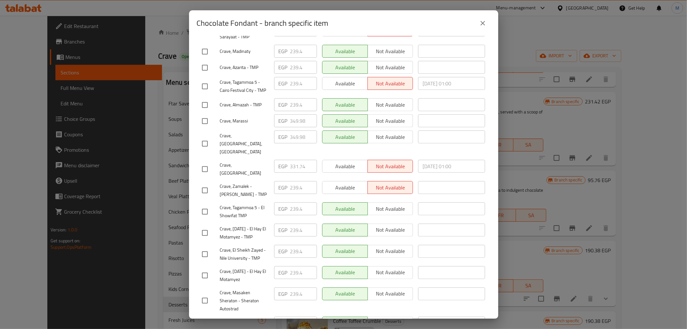
scroll to position [158, 0]
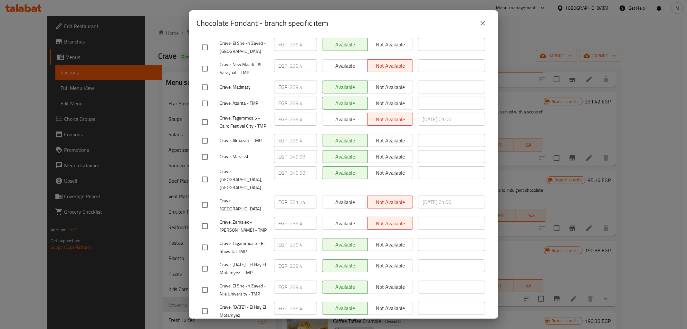
click at [207, 150] on input "checkbox" at bounding box center [205, 157] width 14 height 14
checkbox input "true"
click at [202, 173] on input "checkbox" at bounding box center [205, 180] width 14 height 14
checkbox input "true"
click at [292, 150] on input "349.98" at bounding box center [303, 156] width 27 height 13
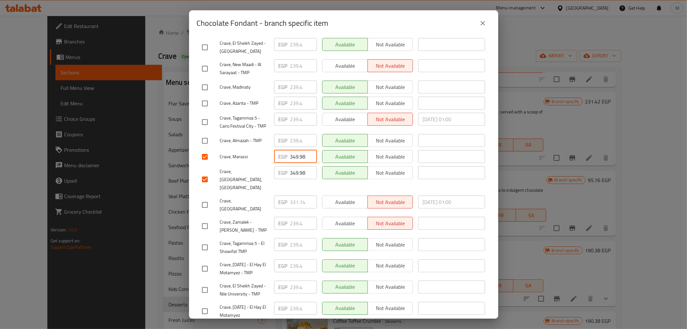
click at [292, 150] on input "349.98" at bounding box center [303, 156] width 27 height 13
paste input "68.22"
type input "368.22"
click at [294, 166] on input "349.98" at bounding box center [303, 172] width 27 height 13
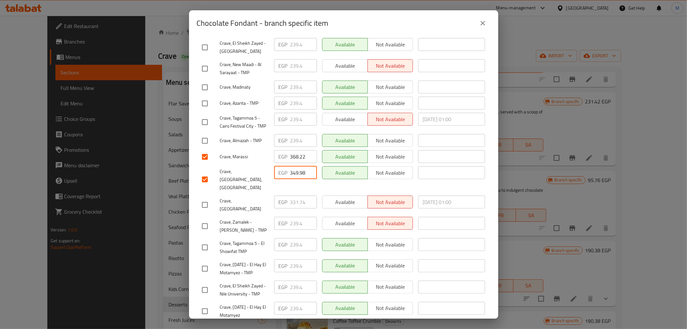
click at [294, 166] on input "349.98" at bounding box center [303, 172] width 27 height 13
paste input "68.22"
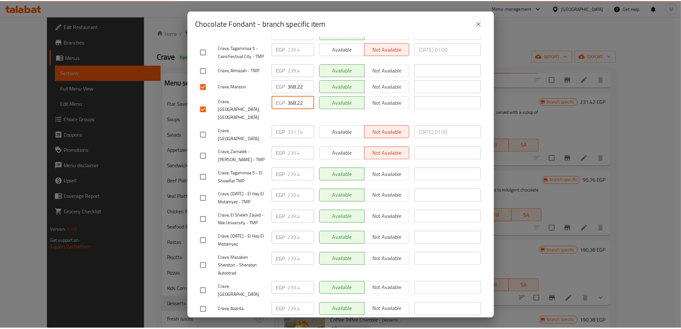
scroll to position [301, 0]
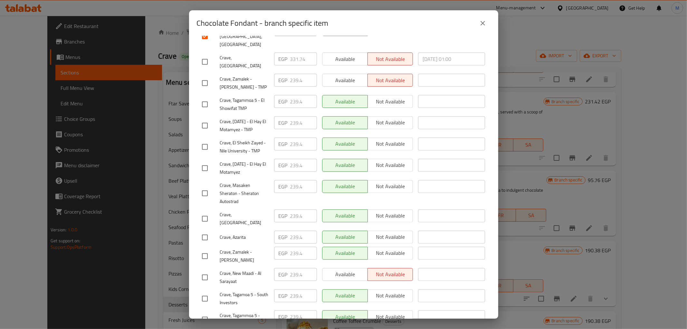
type input "368.22"
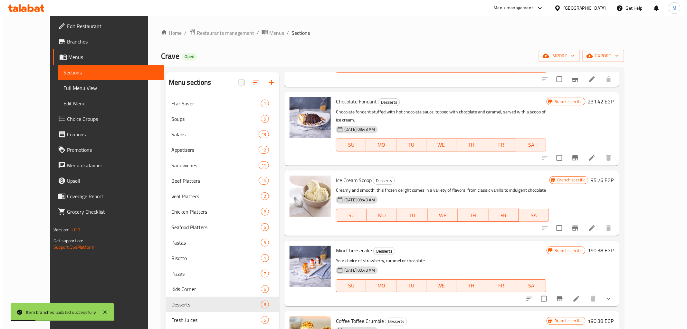
scroll to position [107, 0]
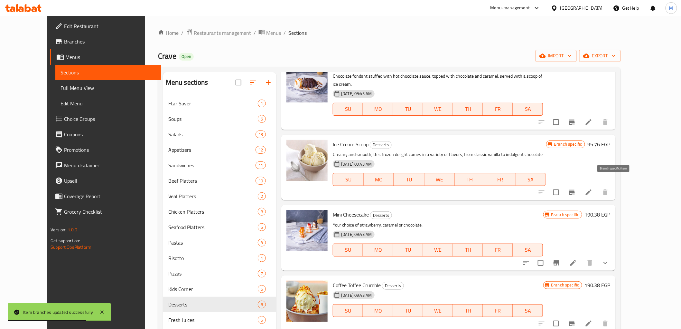
click at [576, 188] on icon "Branch-specific-item" at bounding box center [572, 192] width 8 height 8
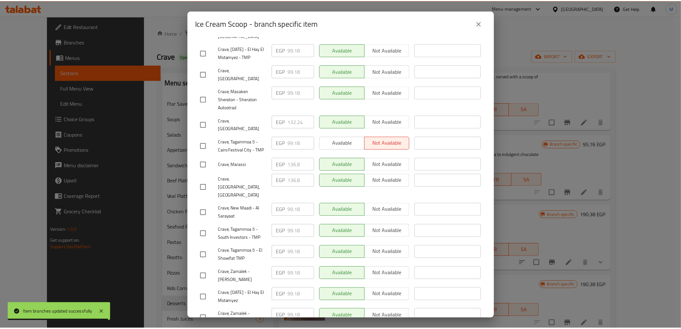
scroll to position [301, 0]
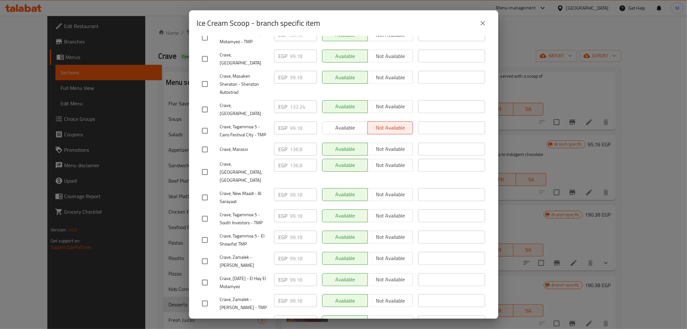
click at [203, 165] on input "checkbox" at bounding box center [205, 172] width 14 height 14
checkbox input "true"
click at [202, 143] on input "checkbox" at bounding box center [205, 150] width 14 height 14
checkbox input "true"
click at [290, 143] on input "136.8" at bounding box center [303, 149] width 27 height 13
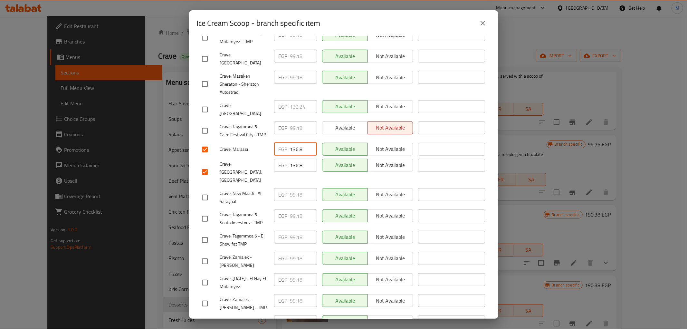
click at [290, 143] on input "136.8" at bounding box center [303, 149] width 27 height 13
paste input "43.64"
type input "143.64"
click at [294, 159] on input "136.8" at bounding box center [303, 165] width 27 height 13
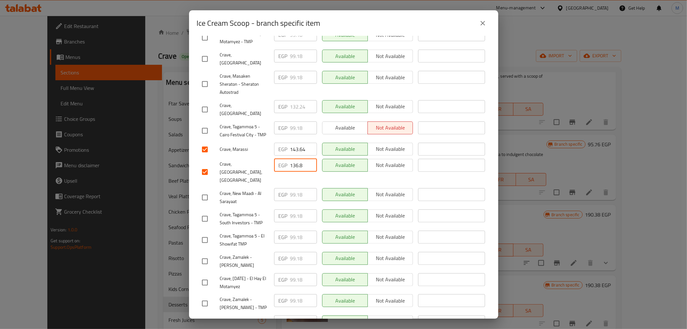
paste input "43.64"
type input "143.64"
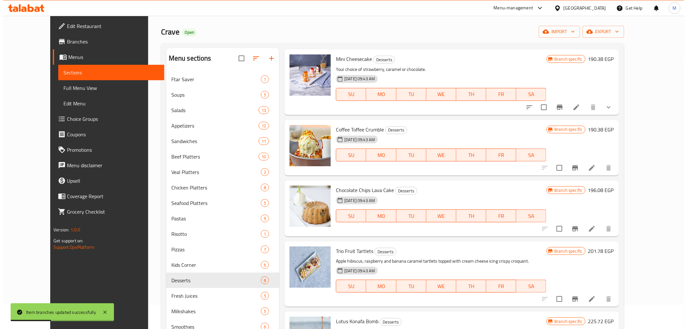
scroll to position [71, 0]
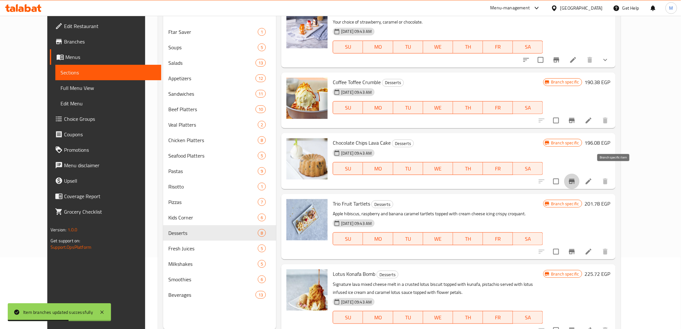
click at [576, 177] on icon "Branch-specific-item" at bounding box center [572, 181] width 8 height 8
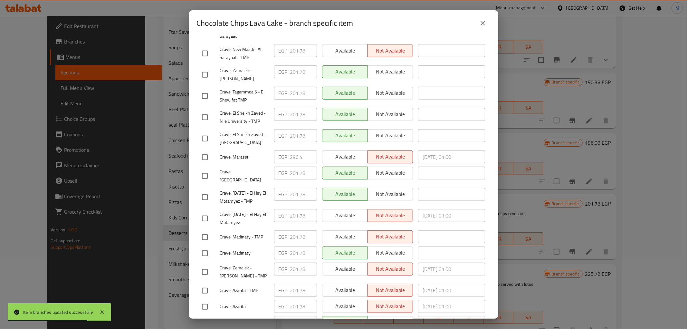
scroll to position [301, 0]
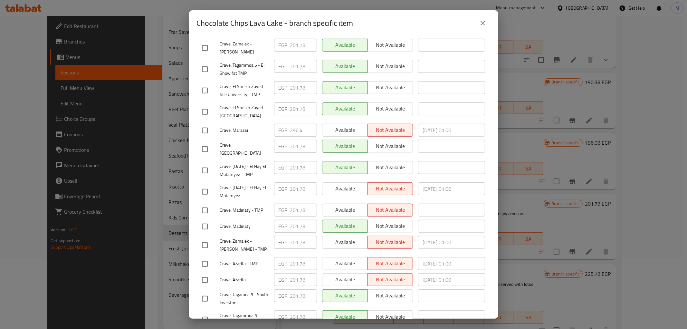
click at [205, 124] on input "checkbox" at bounding box center [205, 131] width 14 height 14
checkbox input "true"
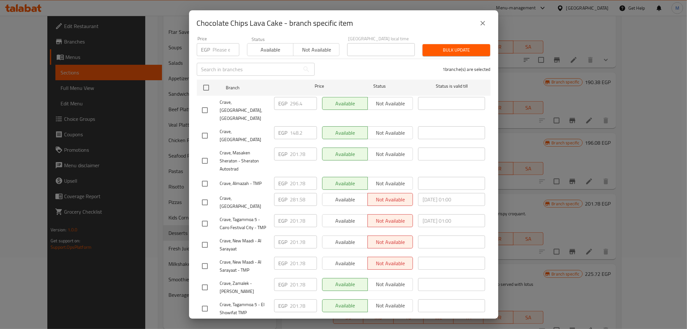
scroll to position [51, 0]
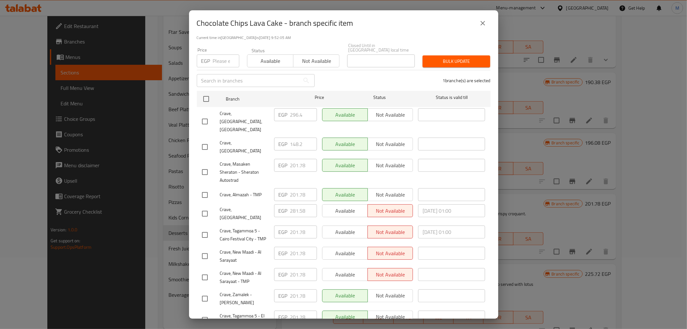
click at [205, 115] on input "checkbox" at bounding box center [205, 122] width 14 height 14
checkbox input "true"
click at [298, 111] on input "296.4" at bounding box center [303, 114] width 27 height 13
paste input "312.36"
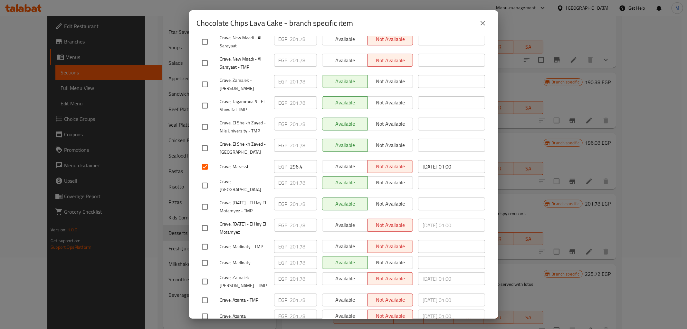
scroll to position [265, 0]
type input "312.36"
click at [291, 159] on input "296.4" at bounding box center [303, 165] width 27 height 13
paste input "312.36"
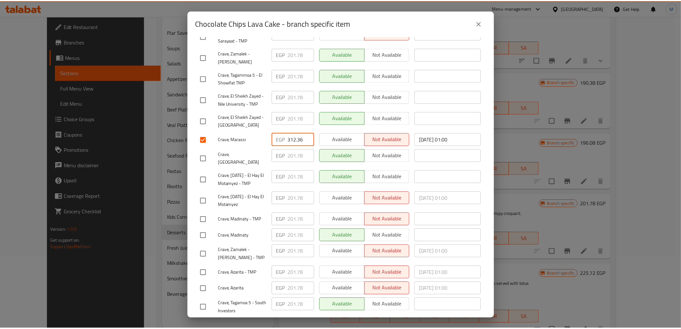
scroll to position [301, 0]
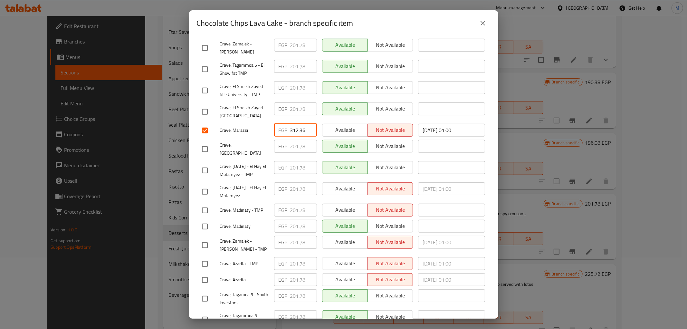
type input "312.36"
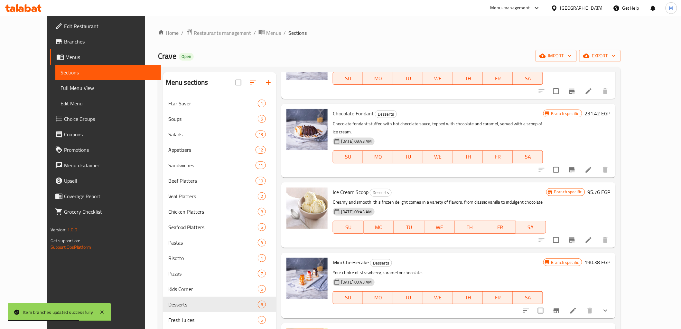
scroll to position [0, 0]
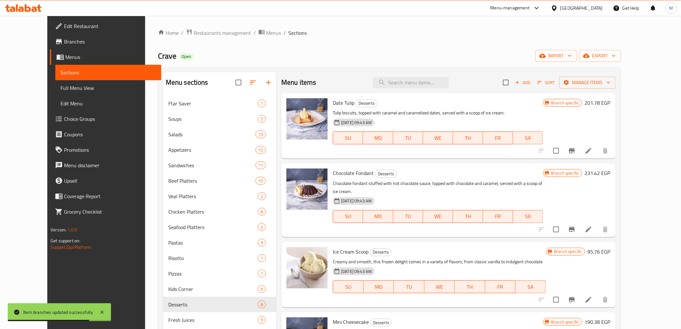
click at [406, 49] on div "Home / Restaurants management / Menus / Sections Crave Open import export Menu …" at bounding box center [389, 217] width 463 height 377
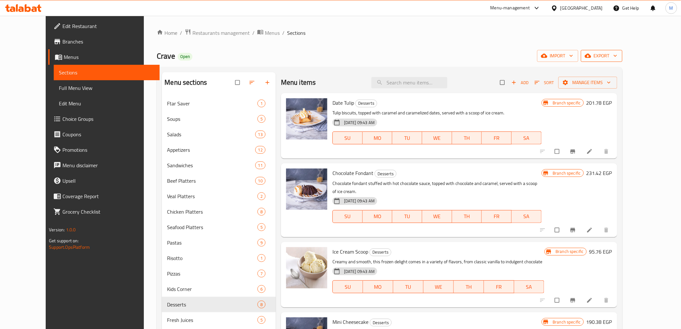
click at [617, 54] on span "export" at bounding box center [601, 56] width 31 height 8
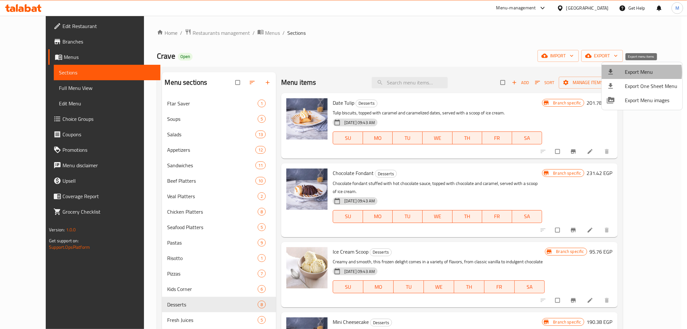
click at [632, 72] on span "Export Menu" at bounding box center [650, 72] width 52 height 8
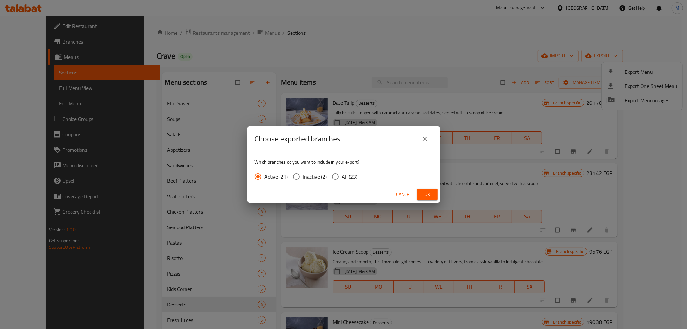
click at [330, 175] on input "All (23)" at bounding box center [335, 177] width 14 height 14
radio input "true"
click at [417, 192] on button "Ok" at bounding box center [427, 194] width 21 height 12
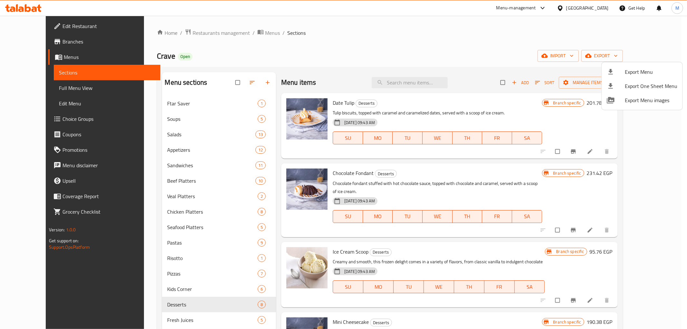
click at [27, 41] on div at bounding box center [343, 164] width 687 height 329
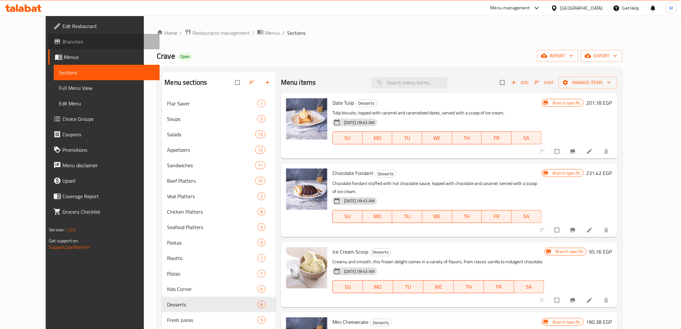
click at [62, 41] on span "Branches" at bounding box center [108, 42] width 92 height 8
